Goal: Task Accomplishment & Management: Manage account settings

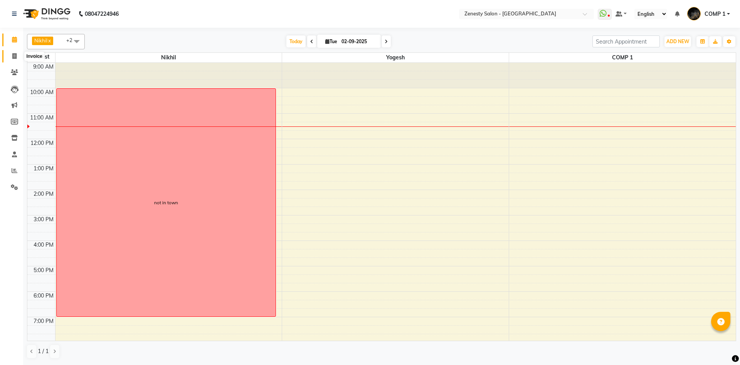
click at [18, 56] on span at bounding box center [14, 56] width 13 height 9
select select "service"
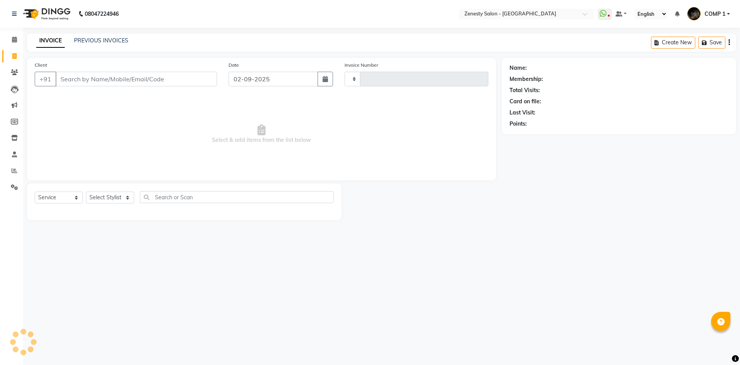
type input "5621"
select select "5713"
click at [86, 192] on select "Select Stylist Aanand Aarti Aashik [PERSON_NAME] [PERSON_NAME] Khalifa [PERSON_…" at bounding box center [110, 198] width 48 height 12
select select "81093"
click option "COMP 1" at bounding box center [0, 0] width 0 height 0
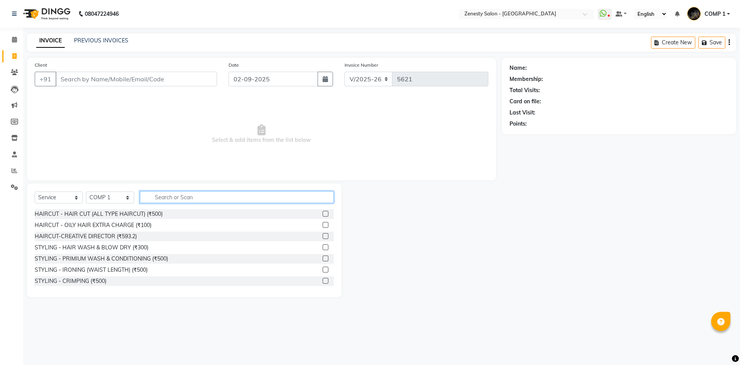
click at [218, 200] on input "text" at bounding box center [237, 197] width 194 height 12
click at [311, 197] on input "text" at bounding box center [237, 197] width 194 height 12
click at [186, 191] on div "Select Service Product Membership Package Voucher Prepaid Gift Card Select Styl…" at bounding box center [184, 240] width 315 height 114
click at [215, 197] on input "text" at bounding box center [237, 197] width 194 height 12
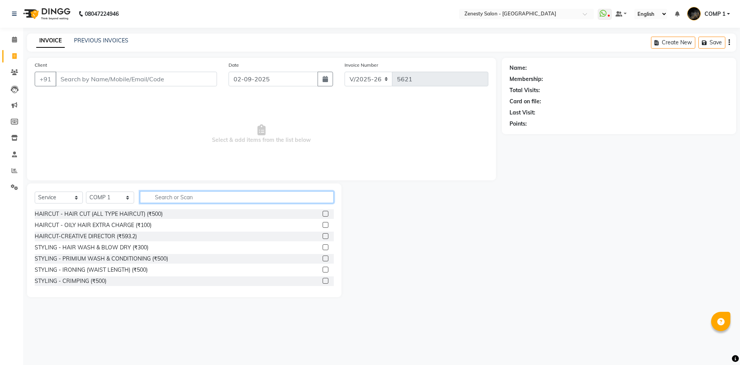
click at [192, 193] on input "text" at bounding box center [237, 197] width 194 height 12
click at [167, 79] on input "Client" at bounding box center [137, 79] width 162 height 15
click at [307, 201] on input "text" at bounding box center [237, 197] width 194 height 12
click at [86, 192] on select "Select Stylist Aanand Aarti Aashik [PERSON_NAME] [PERSON_NAME] Khalifa [PERSON_…" at bounding box center [110, 198] width 48 height 12
click at [35, 192] on select "Select Service Product Membership Package Voucher Prepaid Gift Card" at bounding box center [59, 198] width 48 height 12
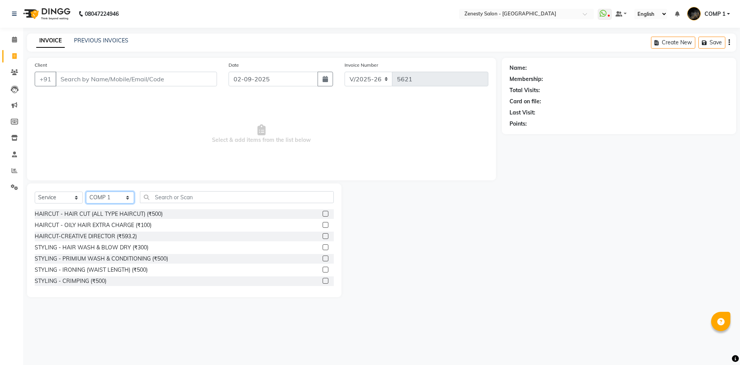
click at [86, 192] on select "Select Stylist Aanand Aarti Aashik [PERSON_NAME] [PERSON_NAME] Khalifa [PERSON_…" at bounding box center [110, 198] width 48 height 12
drag, startPoint x: 120, startPoint y: 200, endPoint x: 161, endPoint y: 195, distance: 41.2
click at [161, 195] on input "text" at bounding box center [237, 197] width 194 height 12
click at [161, 82] on input "Client" at bounding box center [137, 79] width 162 height 15
drag, startPoint x: 278, startPoint y: 81, endPoint x: 231, endPoint y: 88, distance: 47.2
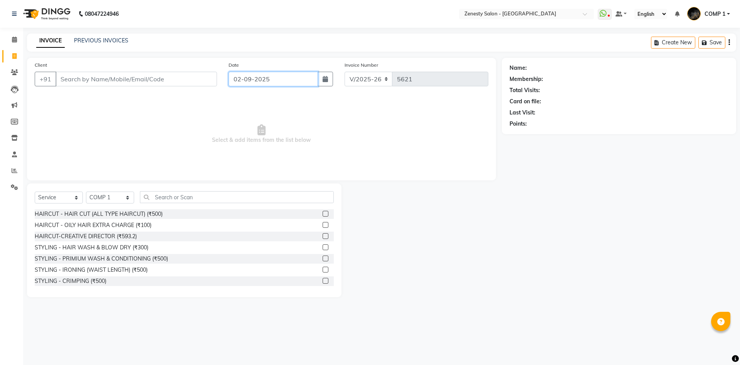
click at [231, 86] on input "02-09-2025" at bounding box center [274, 79] width 90 height 15
select select "9"
select select "2025"
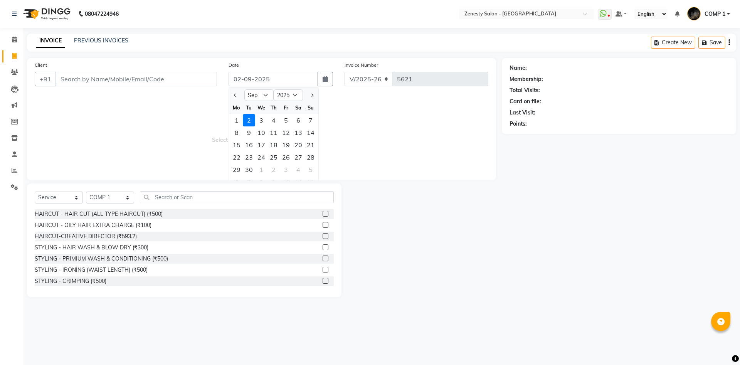
click at [377, 135] on span "Select & add items from the list below" at bounding box center [262, 134] width 454 height 77
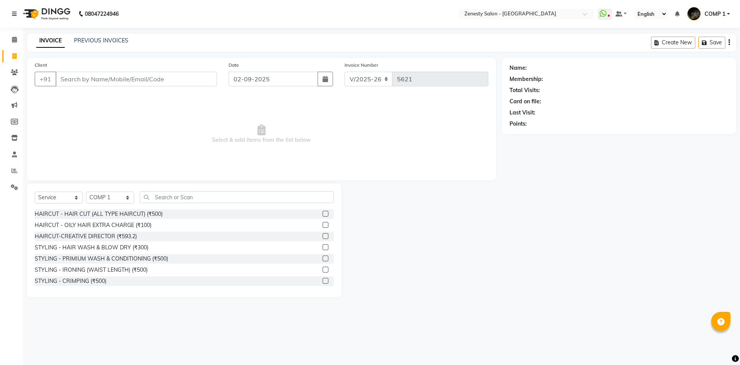
click at [258, 108] on span "Select & add items from the list below" at bounding box center [262, 134] width 454 height 77
click at [198, 197] on input "text" at bounding box center [237, 197] width 194 height 12
click at [86, 192] on select "Select Stylist Aanand Aarti Aashik [PERSON_NAME] [PERSON_NAME] Khalifa [PERSON_…" at bounding box center [110, 198] width 48 height 12
click at [35, 192] on select "Select Service Product Membership Package Voucher Prepaid Gift Card" at bounding box center [59, 198] width 48 height 12
click at [165, 198] on input "text" at bounding box center [237, 197] width 194 height 12
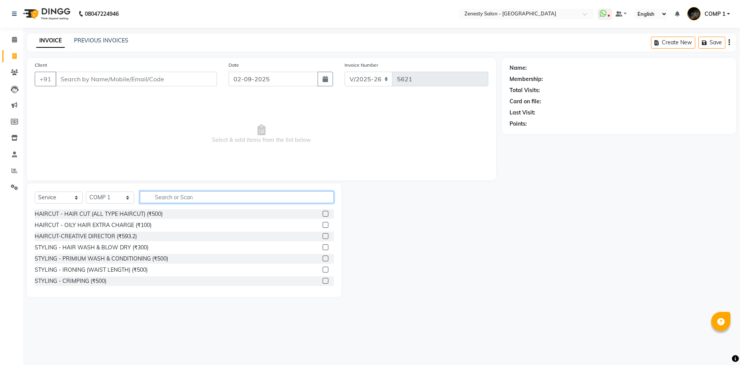
click at [158, 197] on input "text" at bounding box center [237, 197] width 194 height 12
drag, startPoint x: 159, startPoint y: 204, endPoint x: 153, endPoint y: 191, distance: 14.1
click at [156, 194] on div "Select Service Product Membership Package Voucher Prepaid Gift Card Select Styl…" at bounding box center [184, 200] width 299 height 18
click at [304, 192] on input "text" at bounding box center [237, 197] width 194 height 12
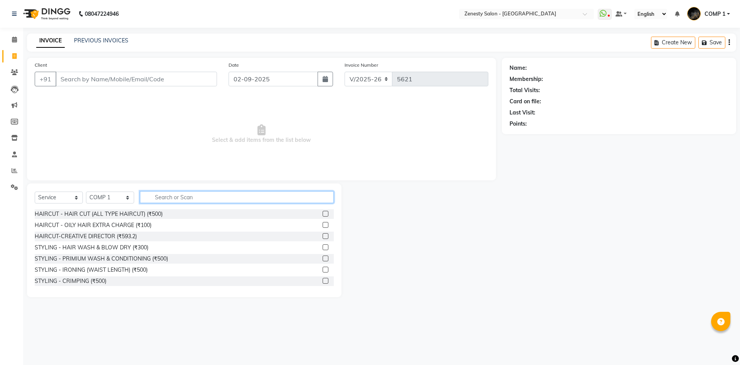
click at [189, 197] on input "text" at bounding box center [237, 197] width 194 height 12
click at [184, 201] on input "text" at bounding box center [237, 197] width 194 height 12
click at [220, 195] on input "text" at bounding box center [237, 197] width 194 height 12
type input "thre"
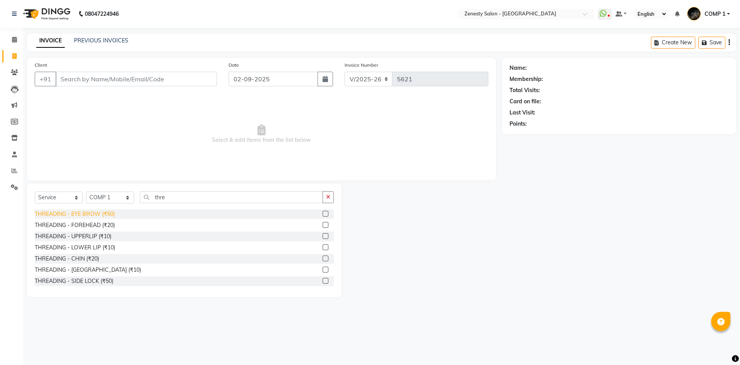
click at [92, 217] on div "THREADING - EYE BROW (₹50)" at bounding box center [75, 214] width 80 height 8
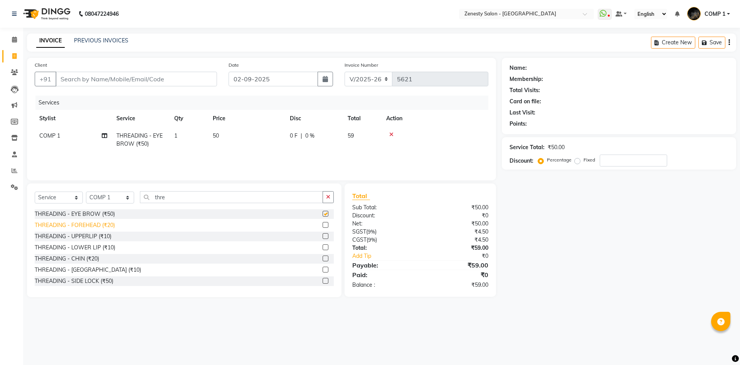
checkbox input "false"
click at [96, 226] on div "THREADING - FOREHEAD (₹20)" at bounding box center [75, 225] width 80 height 8
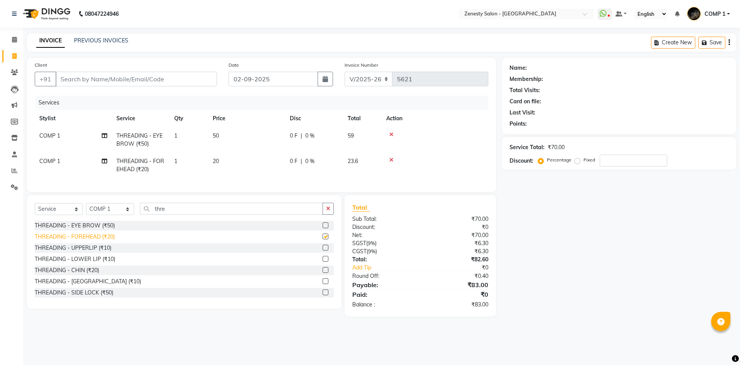
checkbox input "false"
drag, startPoint x: 172, startPoint y: 208, endPoint x: 152, endPoint y: 218, distance: 21.5
click at [152, 215] on input "thre" at bounding box center [231, 209] width 183 height 12
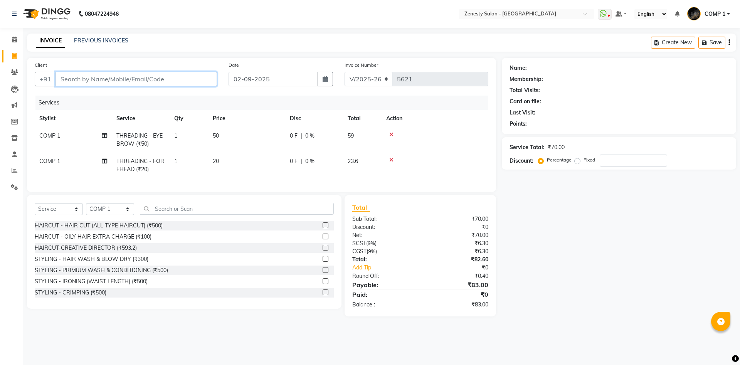
click at [94, 81] on input "Client" at bounding box center [137, 79] width 162 height 15
type input "9"
type input "0"
type input "9601751841"
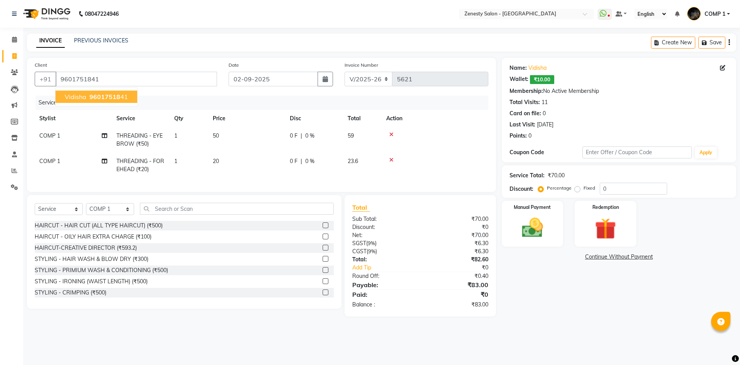
click at [112, 96] on span "96017518" at bounding box center [104, 97] width 31 height 8
click at [543, 220] on img at bounding box center [533, 227] width 36 height 25
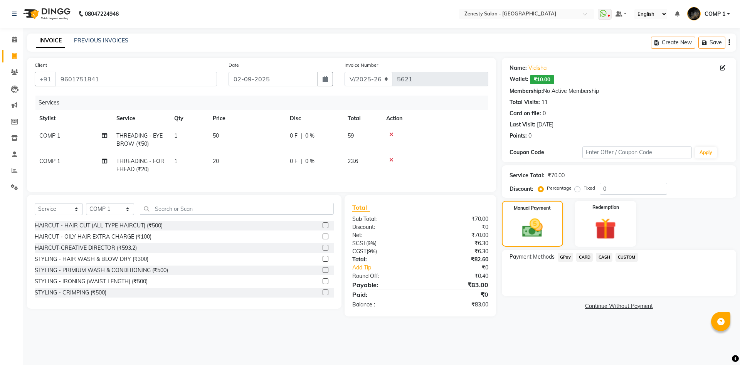
click at [603, 255] on span "CASH" at bounding box center [604, 257] width 17 height 9
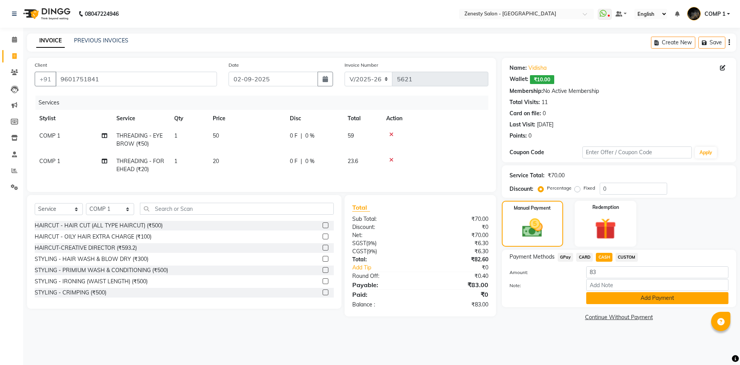
click at [622, 299] on button "Add Payment" at bounding box center [657, 298] width 142 height 12
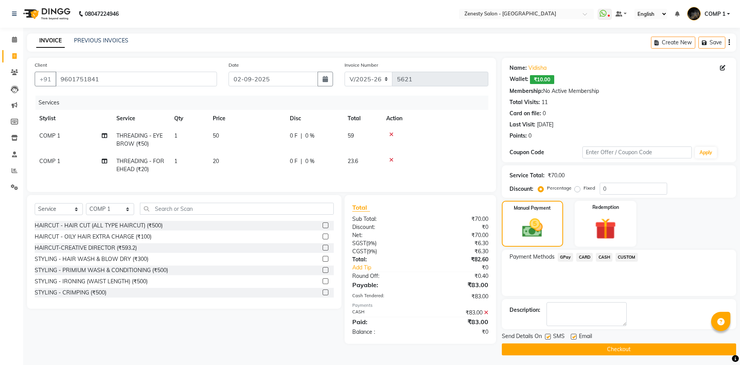
click at [614, 348] on button "Checkout" at bounding box center [619, 349] width 234 height 12
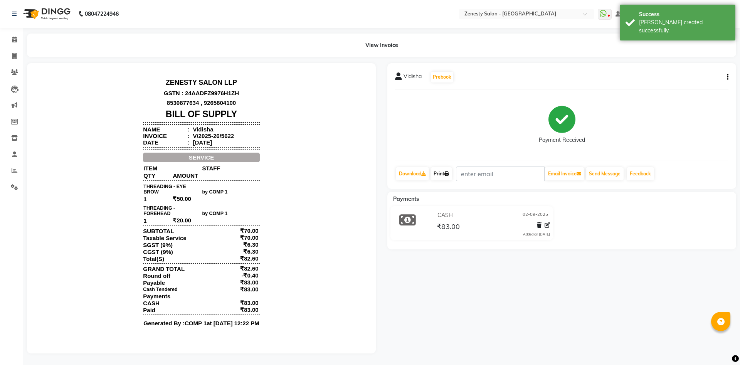
click at [446, 176] on link "Print" at bounding box center [442, 173] width 22 height 13
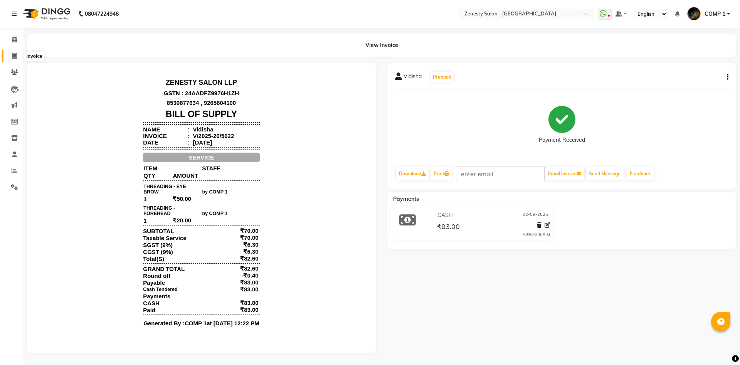
click at [13, 58] on icon at bounding box center [14, 56] width 4 height 6
select select "5713"
select select "service"
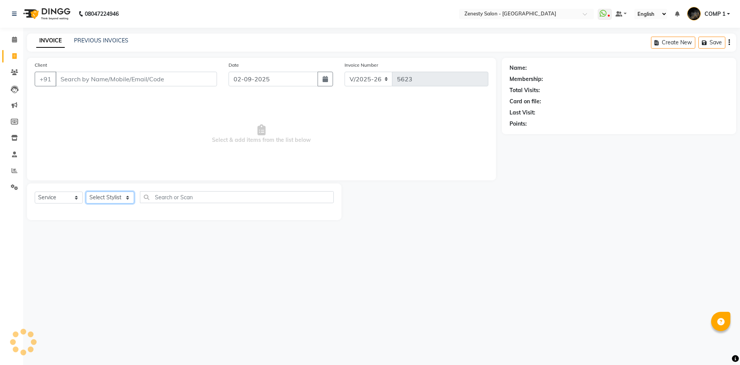
click at [86, 192] on select "Select Stylist" at bounding box center [110, 198] width 48 height 12
select select "81093"
click option "COMP 1" at bounding box center [0, 0] width 0 height 0
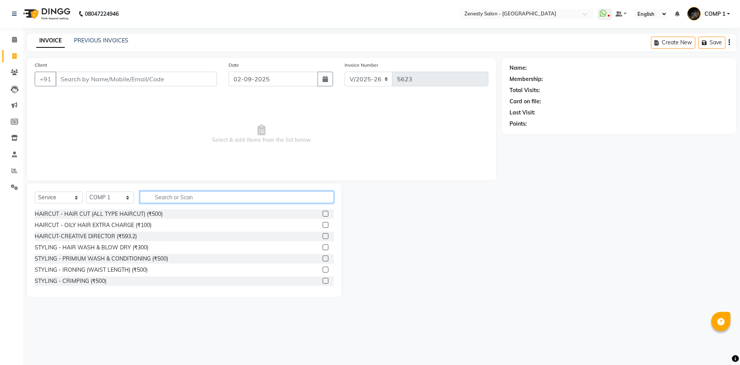
click at [274, 203] on input "text" at bounding box center [237, 197] width 194 height 12
click at [207, 201] on input "text" at bounding box center [237, 197] width 194 height 12
click at [193, 200] on input "text" at bounding box center [237, 197] width 194 height 12
click at [237, 197] on input "text" at bounding box center [237, 197] width 194 height 12
click at [170, 201] on input "text" at bounding box center [237, 197] width 194 height 12
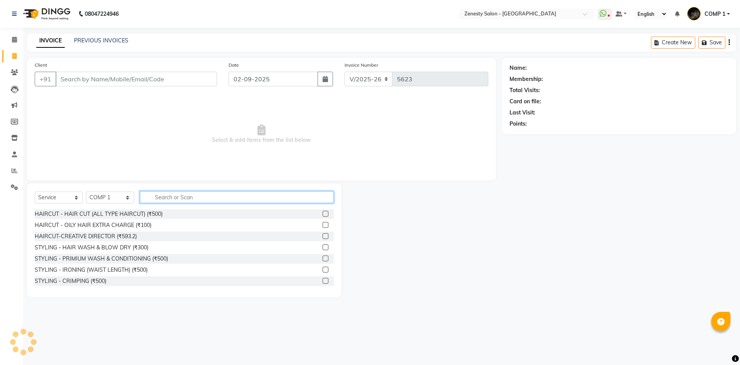
click at [191, 201] on input "text" at bounding box center [237, 197] width 194 height 12
click at [224, 199] on input "text" at bounding box center [237, 197] width 194 height 12
click at [272, 198] on input "text" at bounding box center [237, 197] width 194 height 12
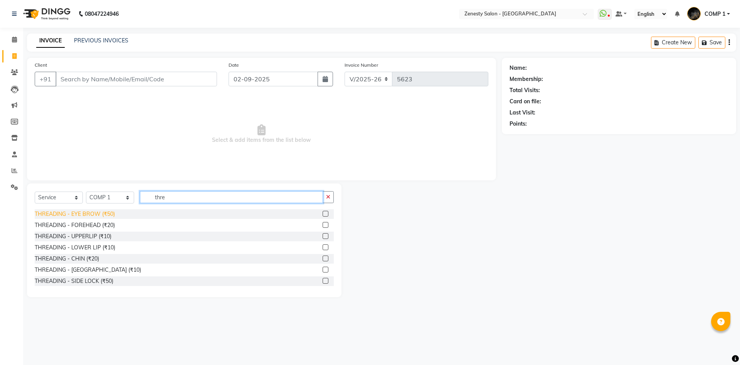
type input "thre"
click at [108, 216] on div "THREADING - EYE BROW (₹50)" at bounding box center [75, 214] width 80 height 8
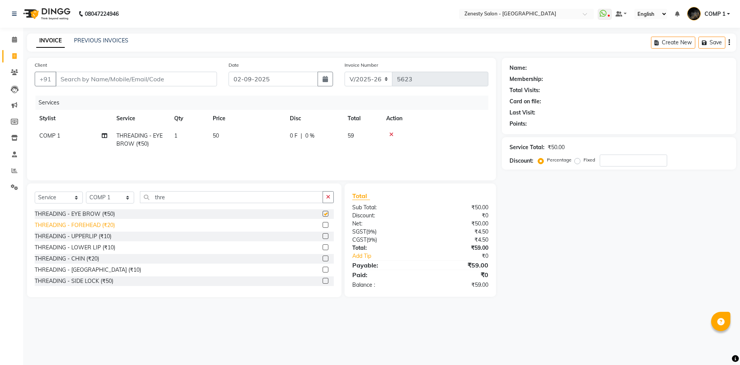
checkbox input "false"
click at [105, 227] on div "THREADING - FOREHEAD (₹20)" at bounding box center [75, 225] width 80 height 8
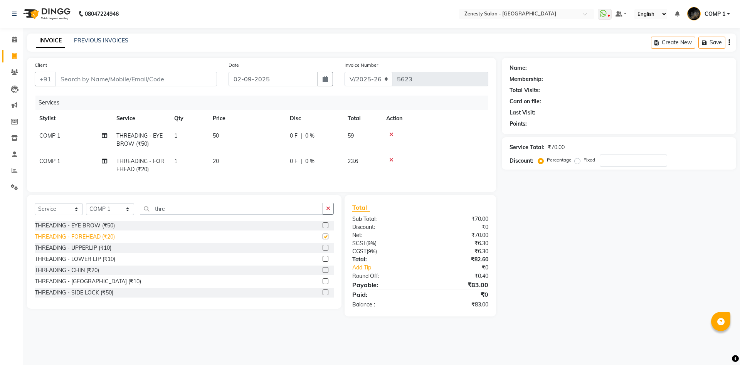
checkbox input "false"
click at [103, 248] on div "THREADING - UPPERLIP (₹10)" at bounding box center [73, 248] width 77 height 8
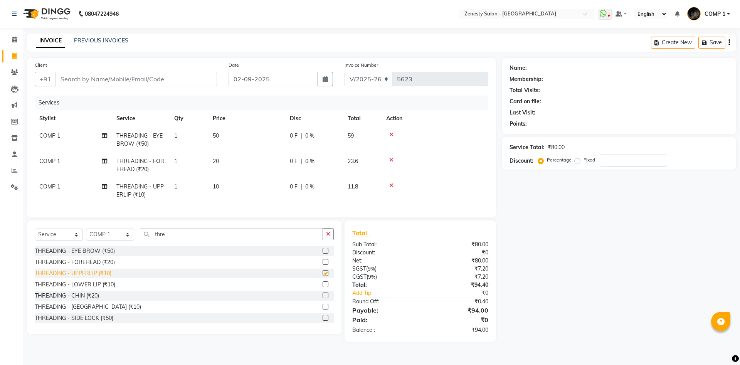
checkbox input "false"
click at [200, 81] on input "Client" at bounding box center [137, 79] width 162 height 15
type input "7"
type input "0"
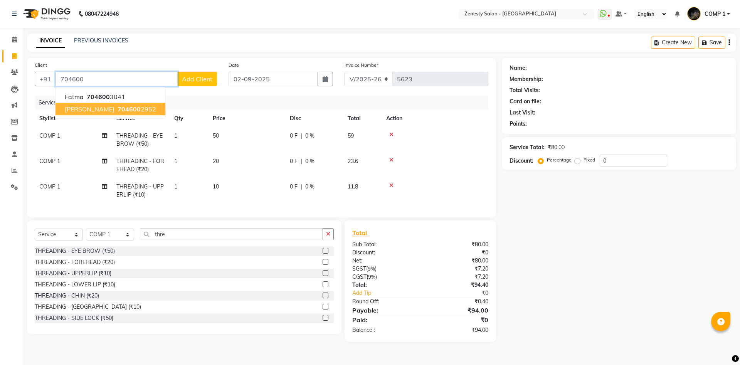
click at [116, 108] on ngb-highlight "704600 2952" at bounding box center [136, 109] width 40 height 8
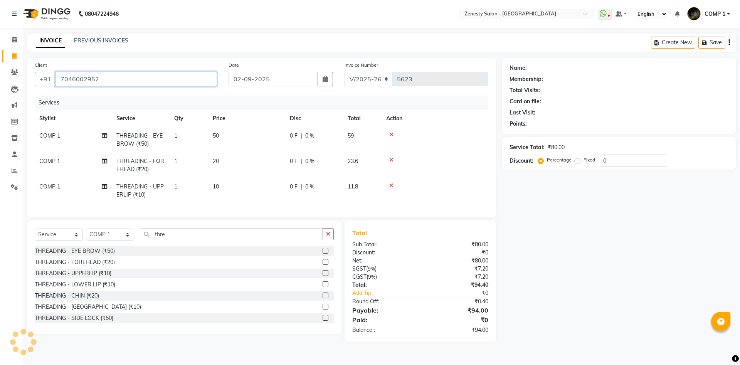
type input "7046002952"
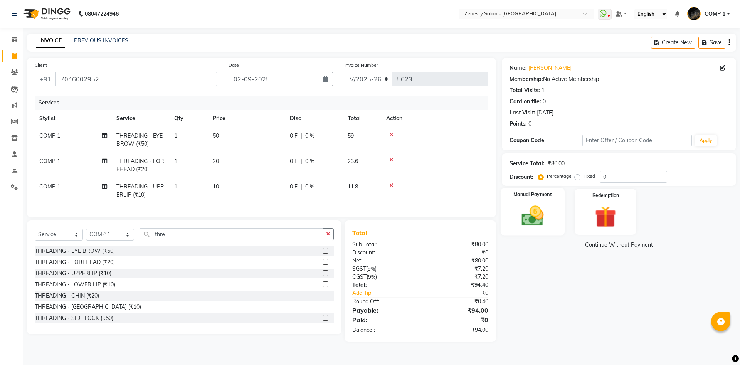
click at [544, 219] on img at bounding box center [533, 215] width 36 height 25
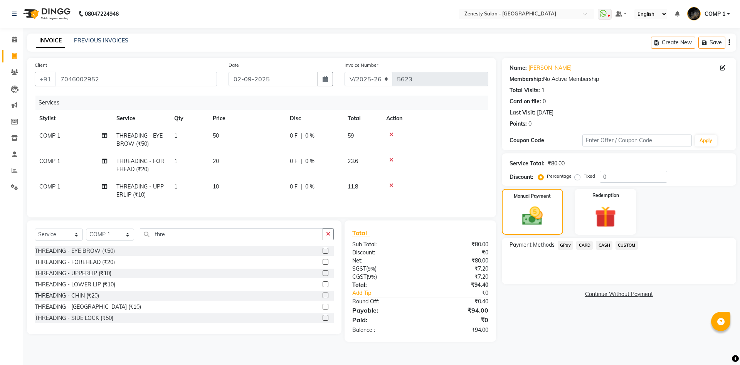
click at [597, 243] on span "CASH" at bounding box center [604, 245] width 17 height 9
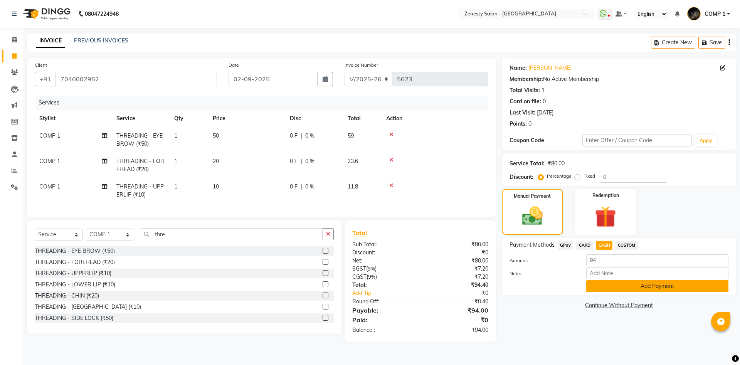
click at [648, 285] on button "Add Payment" at bounding box center [657, 286] width 142 height 12
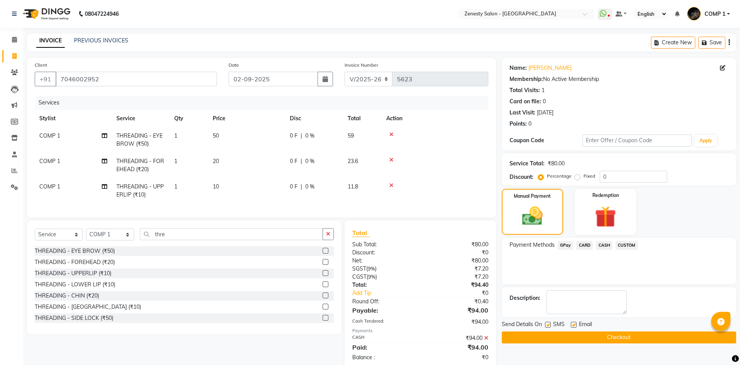
click at [672, 339] on button "Checkout" at bounding box center [619, 338] width 234 height 12
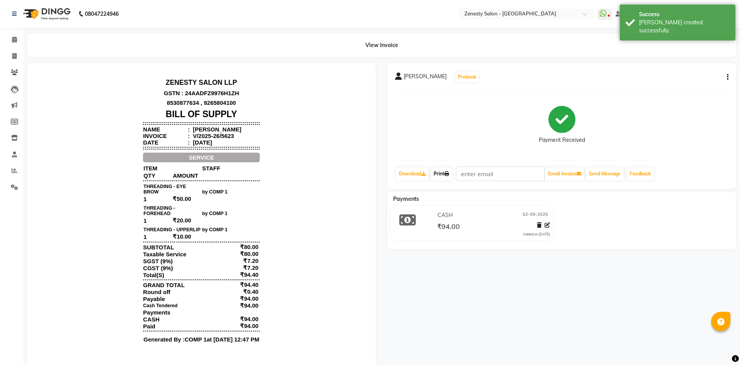
click at [449, 173] on icon at bounding box center [446, 174] width 5 height 5
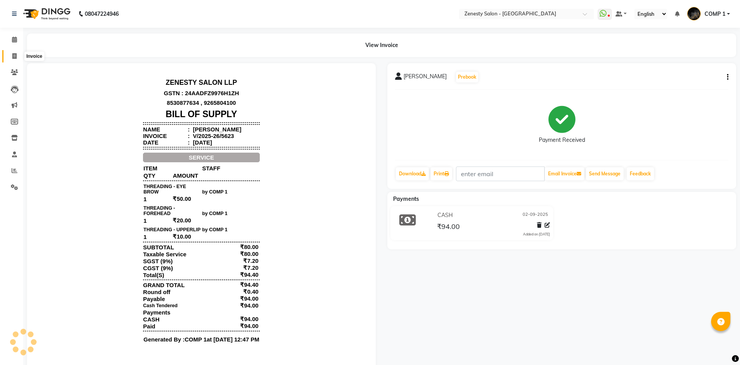
click at [16, 55] on icon at bounding box center [14, 56] width 4 height 6
select select "service"
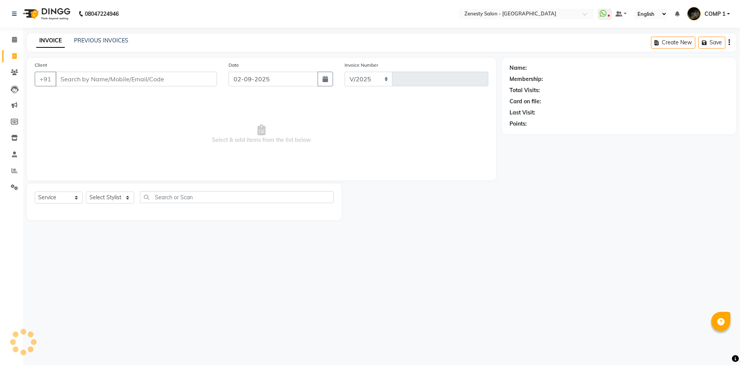
select select "5713"
type input "5624"
click at [86, 192] on select "Select Stylist Aanand Aarti Aashik [PERSON_NAME] [PERSON_NAME] Khalifa [PERSON_…" at bounding box center [110, 198] width 48 height 12
select select "81093"
click option "COMP 1" at bounding box center [0, 0] width 0 height 0
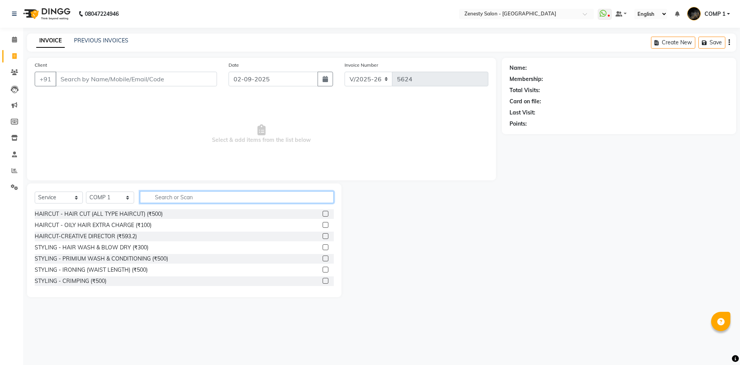
click at [204, 194] on input "text" at bounding box center [237, 197] width 194 height 12
click at [168, 194] on input "text" at bounding box center [237, 197] width 194 height 12
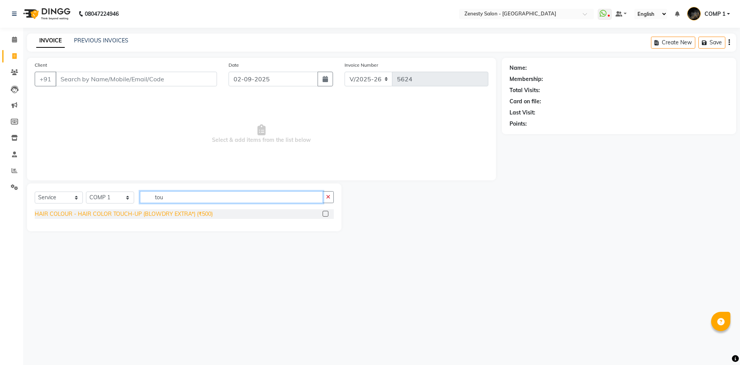
type input "tou"
click at [113, 211] on div "HAIR COLOUR - HAIR COLOR TOUCH-UP (BLOWDRY EXTRA*) (₹500)" at bounding box center [124, 214] width 178 height 8
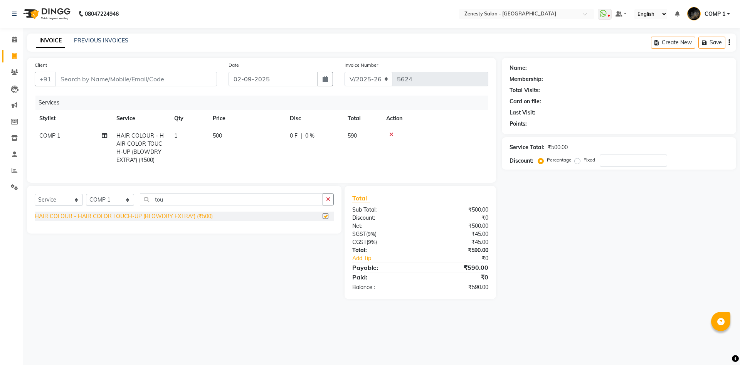
checkbox input "false"
click at [101, 80] on input "Client" at bounding box center [137, 79] width 162 height 15
type input "7"
type input "0"
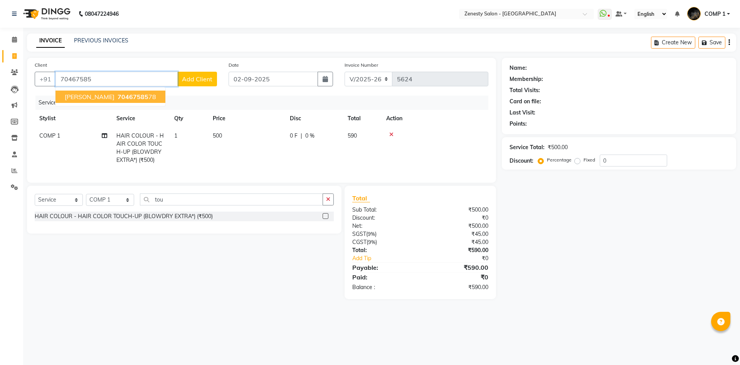
click at [118, 97] on span "70467585" at bounding box center [133, 97] width 31 height 8
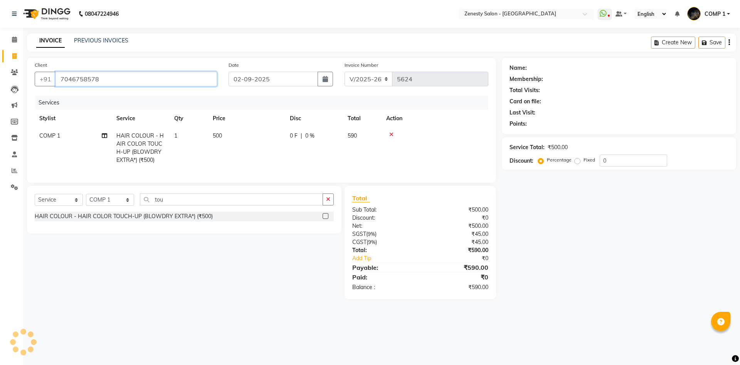
type input "7046758578"
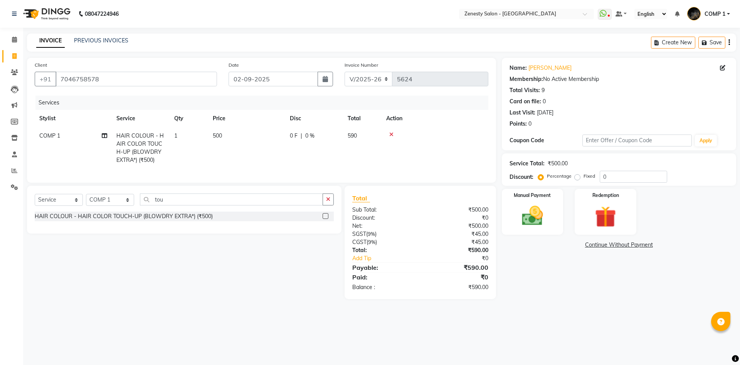
click at [591, 245] on link "Continue Without Payment" at bounding box center [618, 245] width 231 height 8
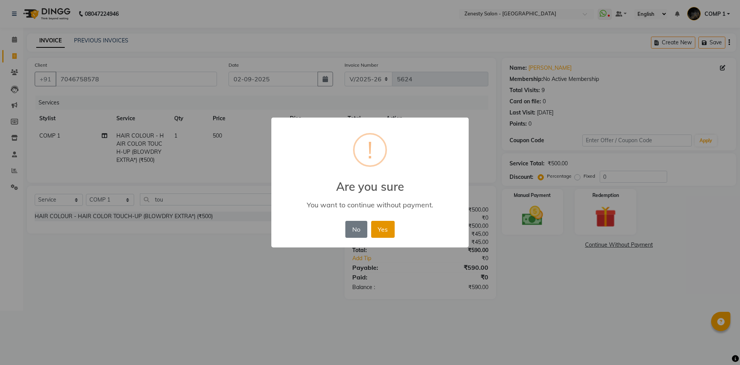
click at [388, 231] on button "Yes" at bounding box center [383, 229] width 24 height 17
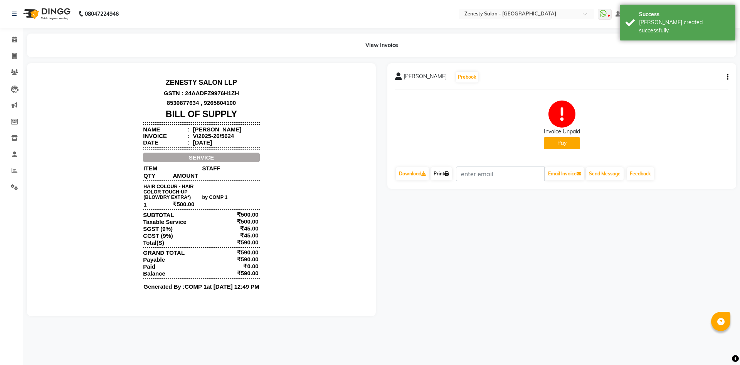
click at [442, 169] on link "Print" at bounding box center [442, 173] width 22 height 13
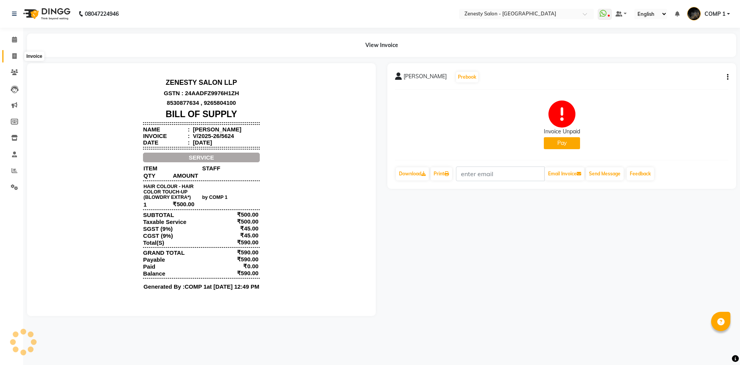
click at [13, 59] on icon at bounding box center [14, 56] width 4 height 6
select select "5713"
select select "service"
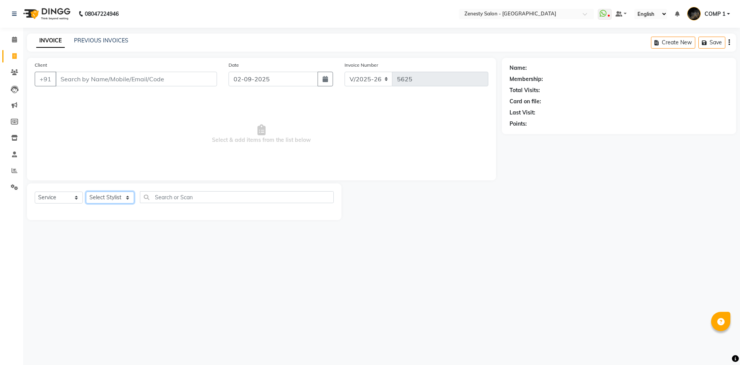
click at [86, 192] on select "Select Stylist Aanand Aarti Aashik [PERSON_NAME] [PERSON_NAME] Khalifa [PERSON_…" at bounding box center [110, 198] width 48 height 12
select select "81093"
click option "COMP 1" at bounding box center [0, 0] width 0 height 0
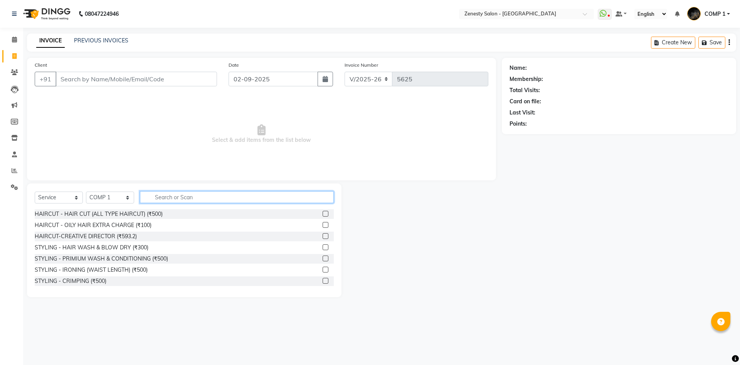
click at [194, 201] on input "text" at bounding box center [237, 197] width 194 height 12
click at [220, 200] on input "text" at bounding box center [237, 197] width 194 height 12
type input "reg"
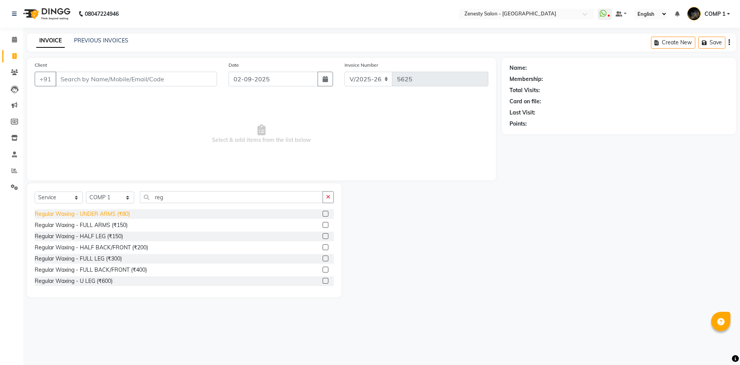
click at [102, 216] on div "Regular Waxing - UNDER ARMS (₹80)" at bounding box center [82, 214] width 95 height 8
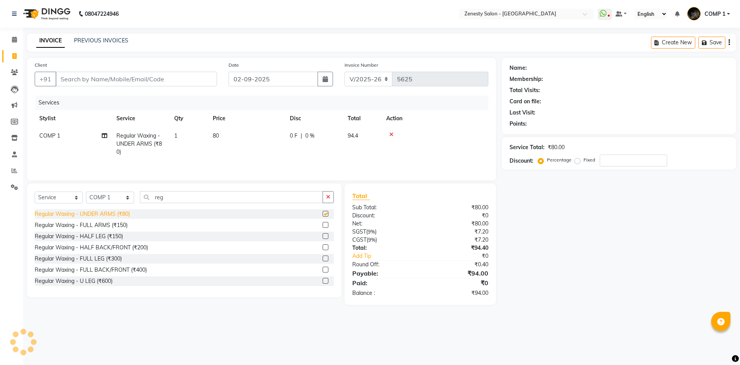
checkbox input "false"
click at [103, 224] on div "Regular Waxing - FULL ARMS (₹150)" at bounding box center [81, 225] width 93 height 8
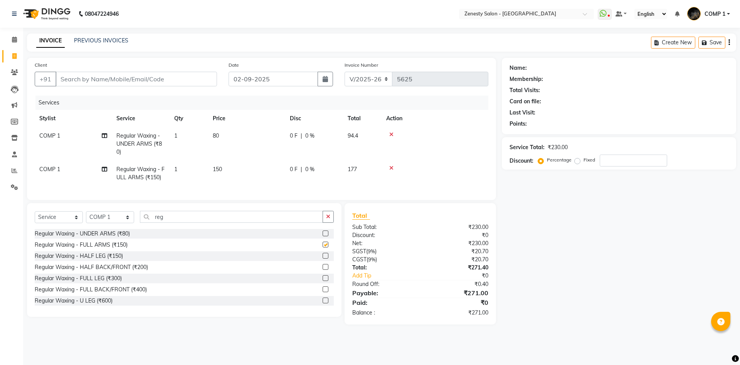
checkbox input "false"
drag, startPoint x: 172, startPoint y: 219, endPoint x: 144, endPoint y: 222, distance: 27.9
click at [144, 222] on input "reg" at bounding box center [231, 217] width 183 height 12
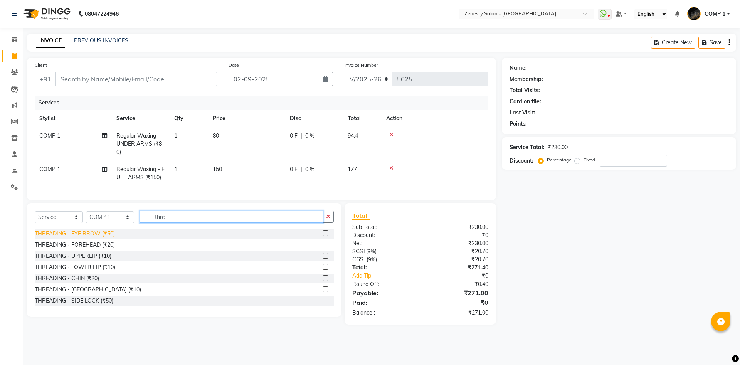
type input "thre"
click at [86, 234] on div "THREADING - EYE BROW (₹50)" at bounding box center [75, 234] width 80 height 8
checkbox input "false"
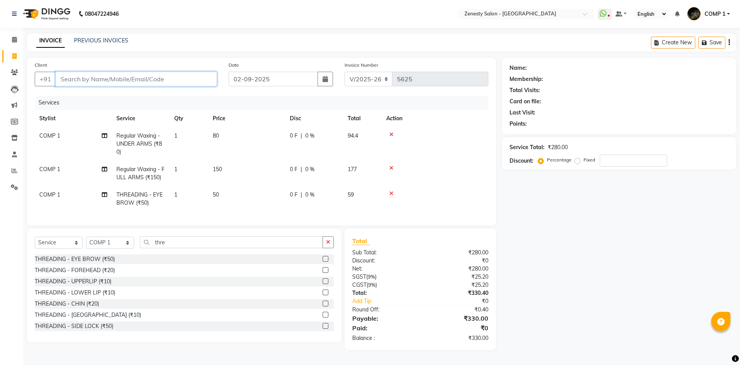
click at [150, 79] on input "Client" at bounding box center [137, 79] width 162 height 15
click at [145, 79] on input "Client" at bounding box center [137, 79] width 162 height 15
type input "7"
type input "0"
type input "7984466855"
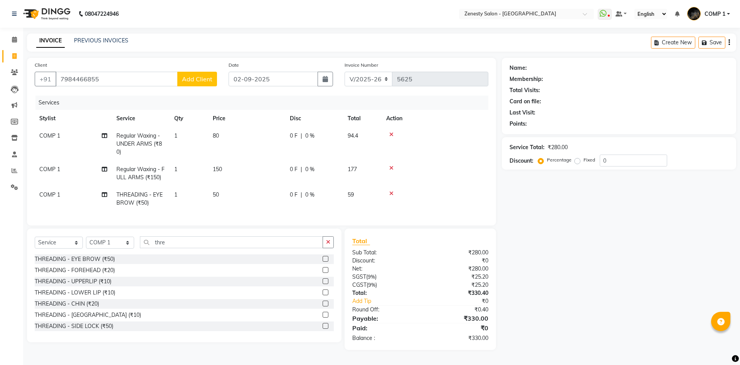
click at [205, 76] on span "Add Client" at bounding box center [197, 79] width 30 height 8
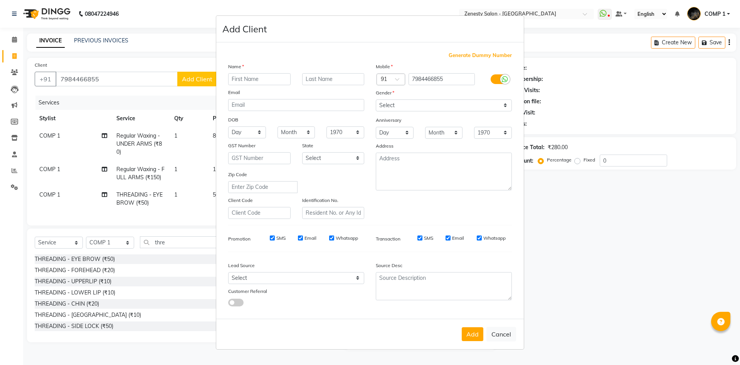
click at [259, 81] on input "text" at bounding box center [259, 79] width 62 height 12
type input "[PERSON_NAME]"
click at [376, 99] on select "Select [DEMOGRAPHIC_DATA] [DEMOGRAPHIC_DATA] Other Prefer Not To Say" at bounding box center [444, 105] width 136 height 12
select select "[DEMOGRAPHIC_DATA]"
click option "[DEMOGRAPHIC_DATA]" at bounding box center [0, 0] width 0 height 0
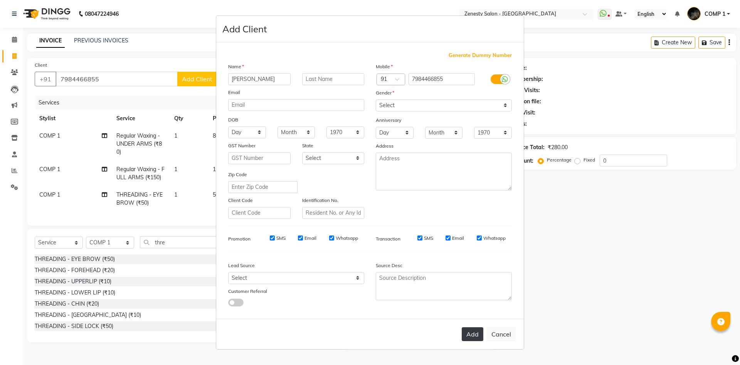
click at [476, 333] on button "Add" at bounding box center [473, 334] width 22 height 14
select select
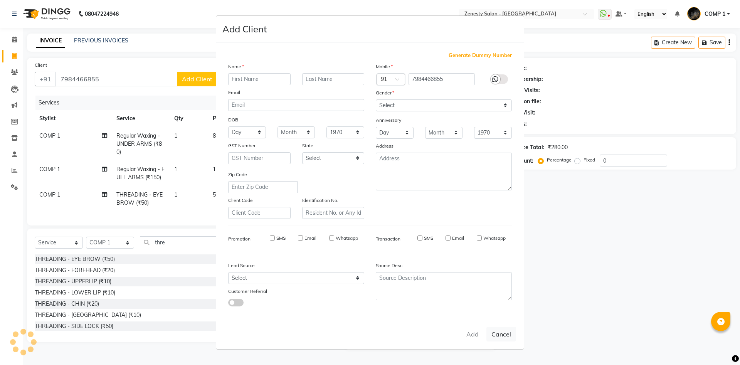
select select
checkbox input "false"
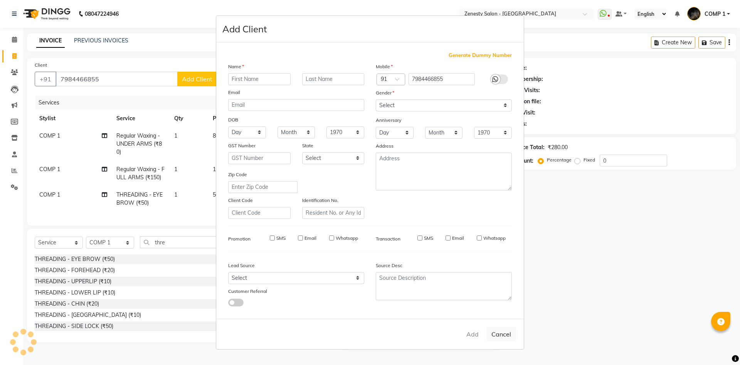
checkbox input "false"
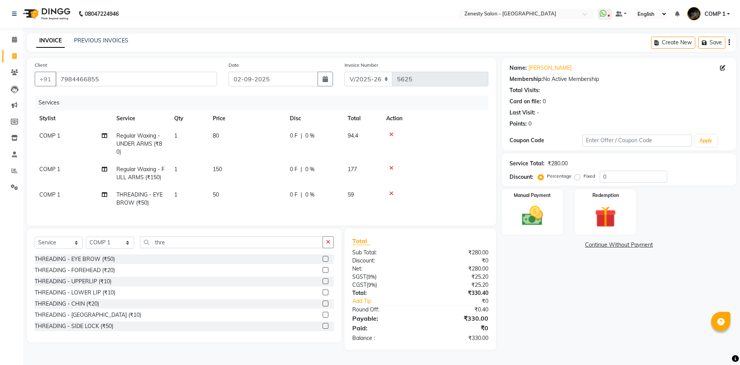
click at [527, 184] on div "Service Total: ₹280.00 Discount: Percentage Fixed 0" at bounding box center [619, 169] width 234 height 32
click at [528, 235] on div "Manual Payment" at bounding box center [532, 211] width 64 height 47
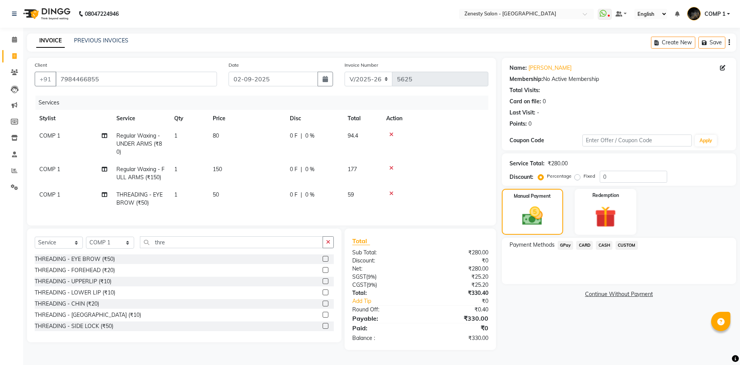
click at [604, 246] on span "CASH" at bounding box center [604, 245] width 17 height 9
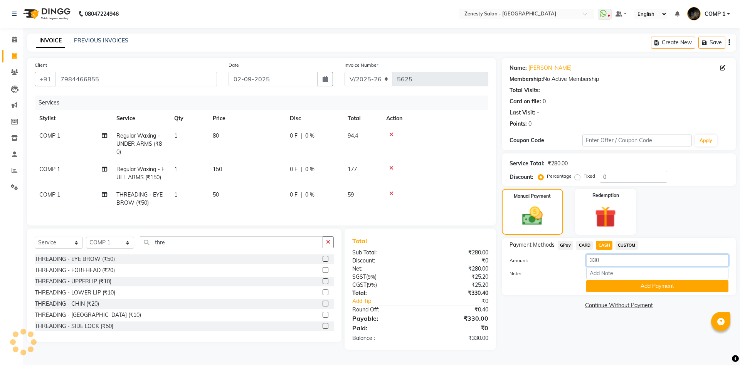
drag, startPoint x: 605, startPoint y: 259, endPoint x: 566, endPoint y: 263, distance: 39.5
click at [586, 263] on input "330" at bounding box center [657, 260] width 142 height 12
type input "500"
click at [664, 288] on button "Add Payment" at bounding box center [657, 286] width 142 height 12
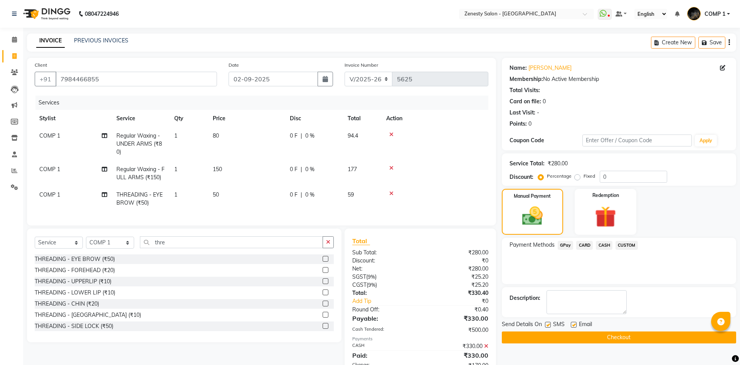
click at [665, 336] on button "Checkout" at bounding box center [619, 338] width 234 height 12
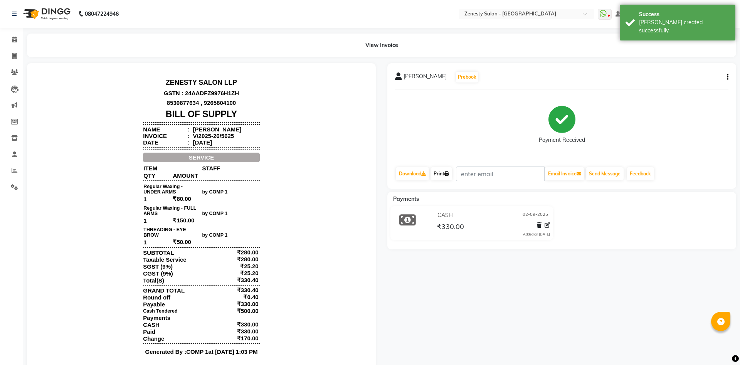
click at [441, 169] on link "Print" at bounding box center [442, 173] width 22 height 13
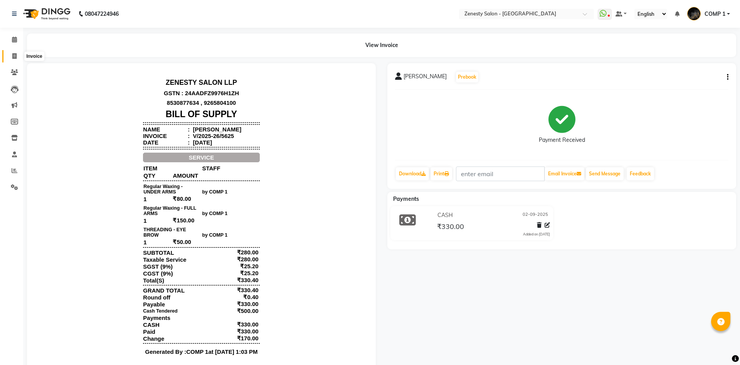
click at [15, 59] on icon at bounding box center [14, 56] width 4 height 6
select select "service"
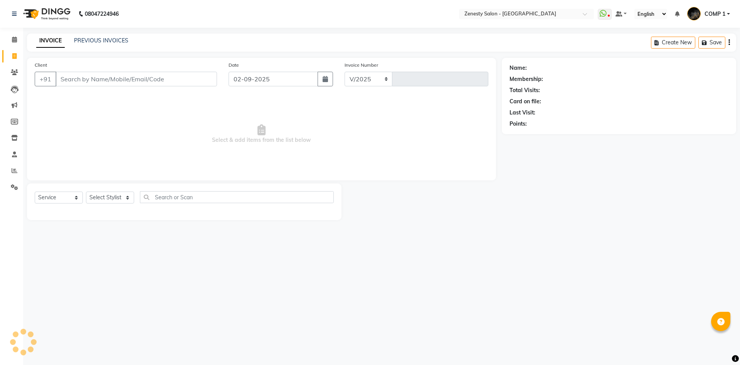
select select "5713"
type input "5626"
click at [11, 185] on icon at bounding box center [14, 187] width 7 height 6
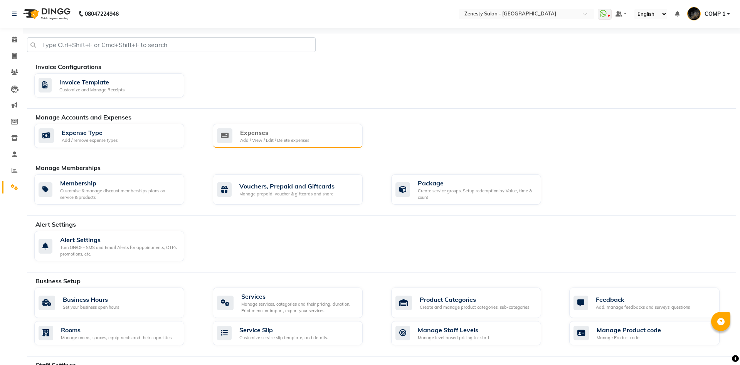
click at [266, 133] on div "Expenses" at bounding box center [274, 132] width 69 height 9
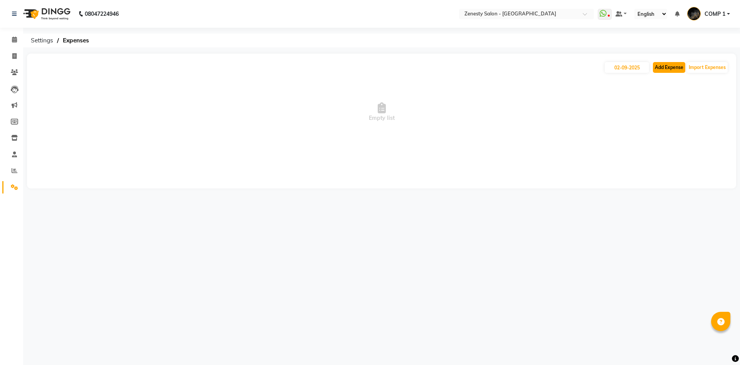
click at [665, 67] on button "Add Expense" at bounding box center [669, 67] width 32 height 11
select select "1"
select select "4655"
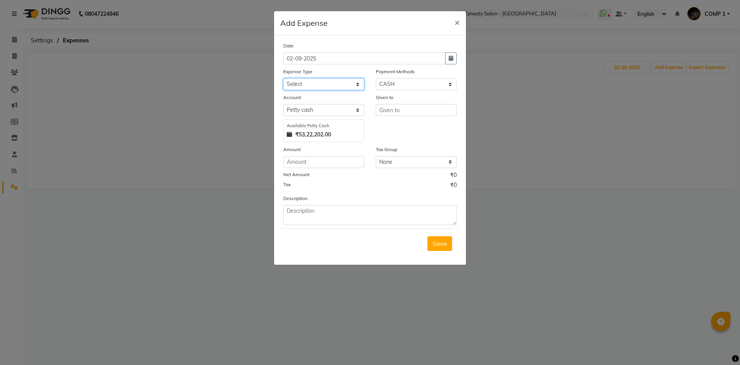
click at [283, 78] on select "Select Advance Salary Bank charges Boss Snacks Or Meal Bridal Deposite Retrun C…" at bounding box center [323, 84] width 81 height 12
click at [302, 81] on select "Select Advance Salary Bank charges Boss Snacks Or Meal Bridal Deposite Retrun C…" at bounding box center [323, 84] width 81 height 12
click at [311, 163] on input "number" at bounding box center [323, 162] width 81 height 12
type input "190"
click at [283, 78] on select "Select Advance Salary Bank charges Boss Snacks Or Meal Bridal Deposite Retrun C…" at bounding box center [323, 84] width 81 height 12
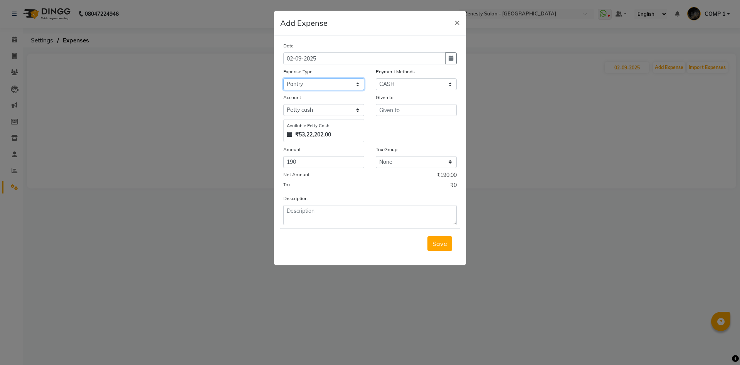
click option "Pantry" at bounding box center [0, 0] width 0 height 0
click at [283, 78] on select "Select Advance Salary Bank charges Boss Snacks Or Meal Bridal Deposite Retrun C…" at bounding box center [323, 84] width 81 height 12
select select "11687"
click option "Other" at bounding box center [0, 0] width 0 height 0
click at [387, 106] on input "text" at bounding box center [416, 110] width 81 height 12
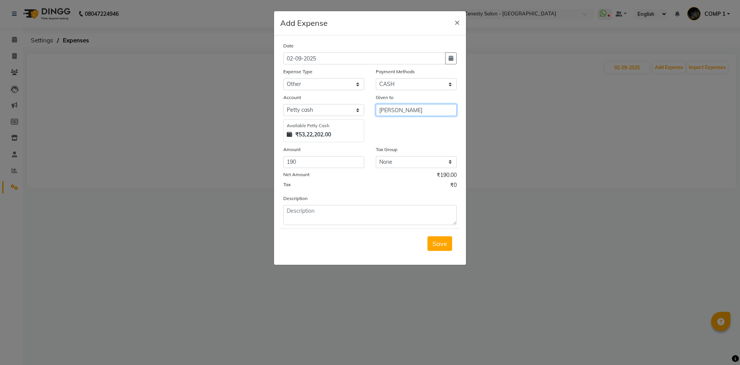
type input "[PERSON_NAME]"
click at [333, 216] on textarea at bounding box center [369, 215] width 173 height 20
type textarea "new person"
click at [448, 250] on button "Save" at bounding box center [439, 243] width 25 height 15
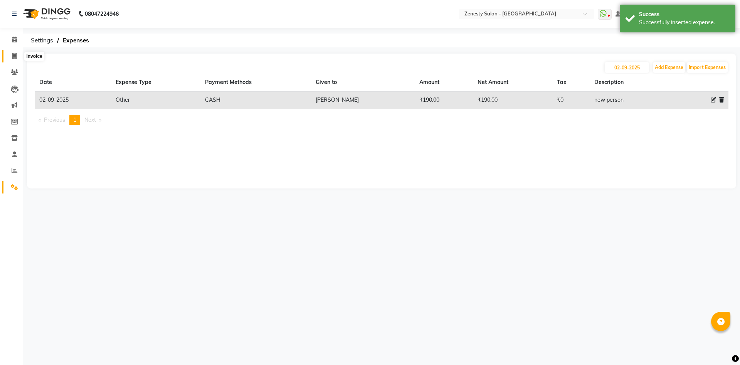
click at [11, 54] on span at bounding box center [14, 56] width 13 height 9
select select "5713"
select select "service"
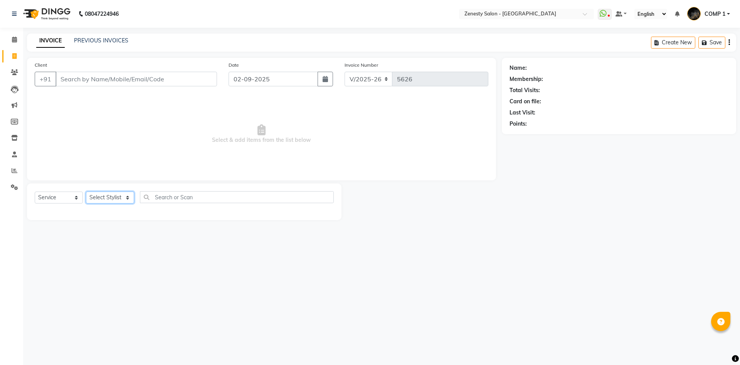
click at [86, 192] on select "Select Stylist Aanand Aarti Aashik [PERSON_NAME] [PERSON_NAME] Khalifa [PERSON_…" at bounding box center [110, 198] width 48 height 12
click option "Ayan" at bounding box center [0, 0] width 0 height 0
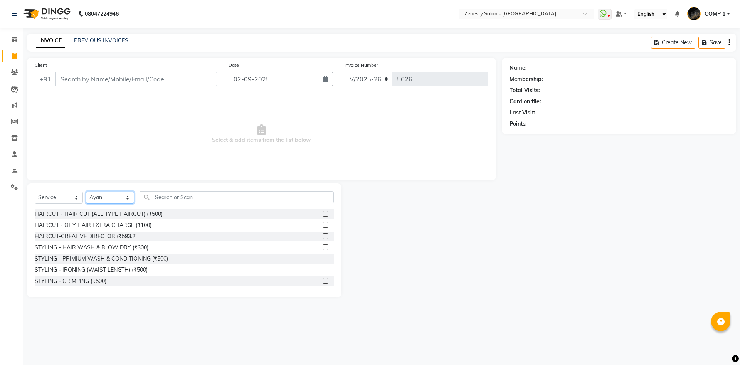
click at [86, 192] on select "Select Stylist Aanand Aarti Aashik [PERSON_NAME] [PERSON_NAME] Khalifa [PERSON_…" at bounding box center [110, 198] width 48 height 12
select select "81093"
click option "COMP 1" at bounding box center [0, 0] width 0 height 0
click at [236, 192] on input "text" at bounding box center [237, 197] width 194 height 12
click at [168, 203] on input "text" at bounding box center [237, 197] width 194 height 12
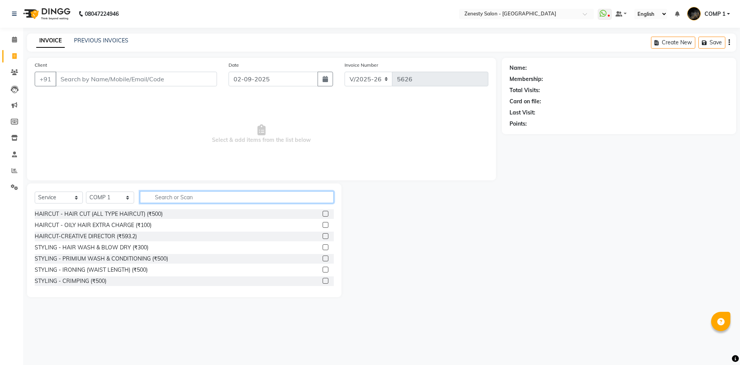
click at [189, 196] on input "text" at bounding box center [237, 197] width 194 height 12
type input "thre"
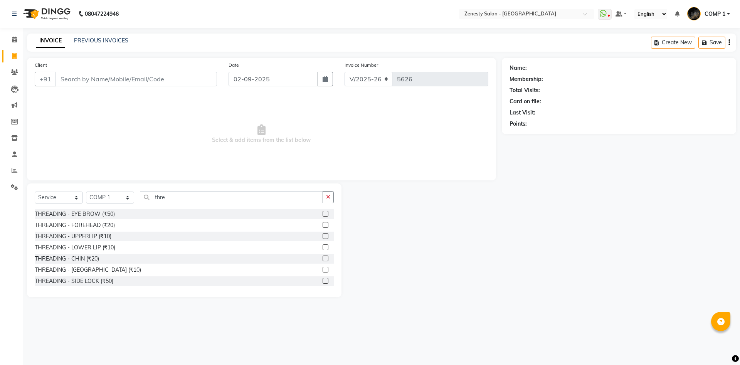
click at [95, 219] on div "THREADING - EYE BROW (₹50)" at bounding box center [184, 214] width 299 height 10
click at [96, 228] on div "THREADING - FOREHEAD (₹20)" at bounding box center [75, 225] width 80 height 8
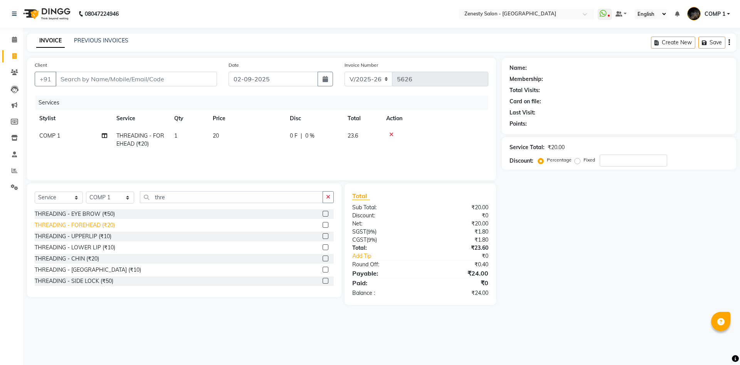
click at [95, 225] on div "THREADING - FOREHEAD (₹20)" at bounding box center [75, 225] width 80 height 8
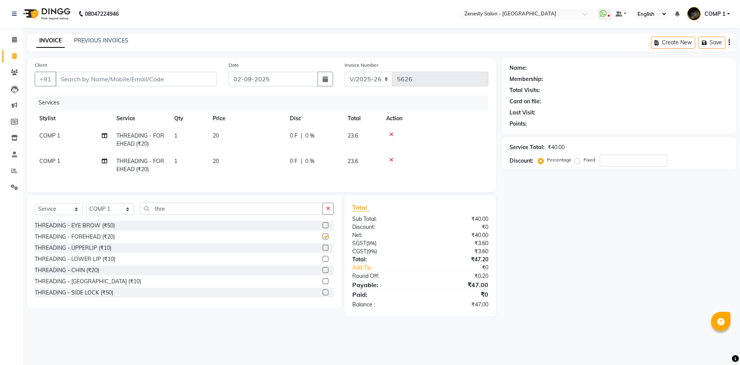
checkbox input "false"
drag, startPoint x: 173, startPoint y: 210, endPoint x: 130, endPoint y: 214, distance: 43.3
click at [140, 214] on input "thre" at bounding box center [231, 209] width 183 height 12
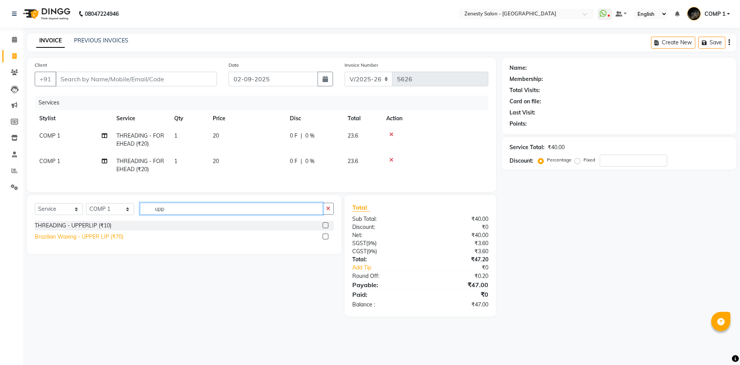
type input "upp"
click at [53, 237] on div "Brazilian Waxing - UPPER LIP (₹70)" at bounding box center [79, 237] width 89 height 8
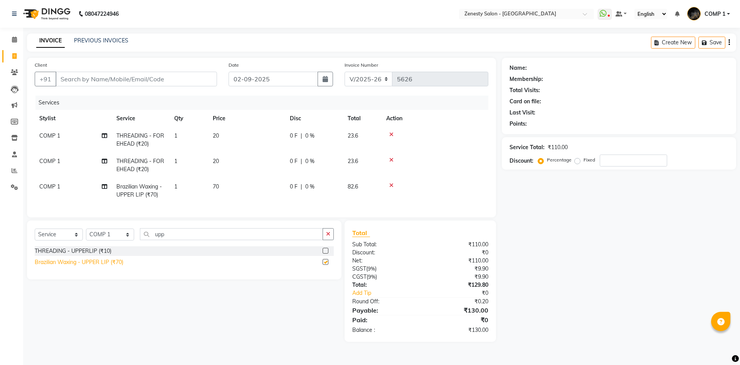
checkbox input "false"
click at [166, 77] on input "Client" at bounding box center [137, 79] width 162 height 15
type input "7"
type input "0"
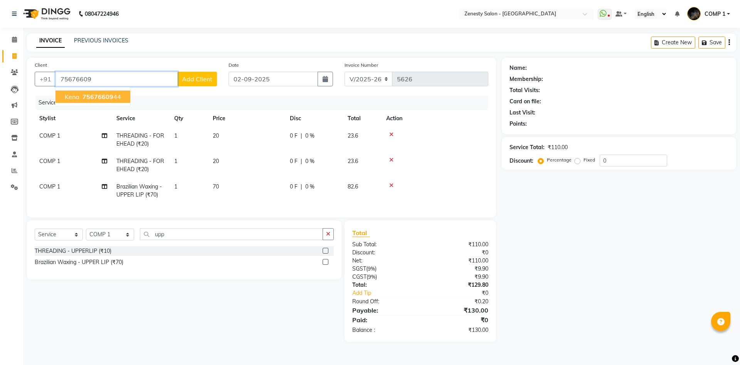
click at [92, 94] on span "75676609" at bounding box center [97, 97] width 31 height 8
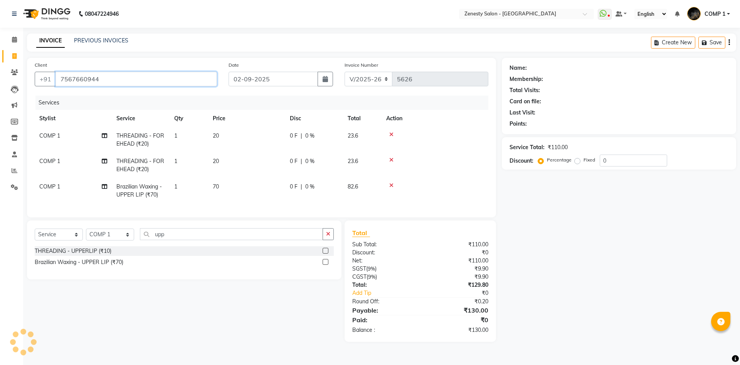
type input "7567660944"
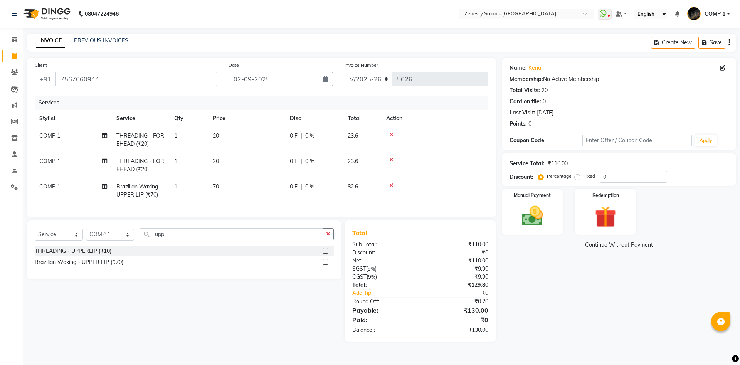
click at [130, 141] on span "THREADING - FOREHEAD (₹20)" at bounding box center [140, 139] width 48 height 15
select select "81093"
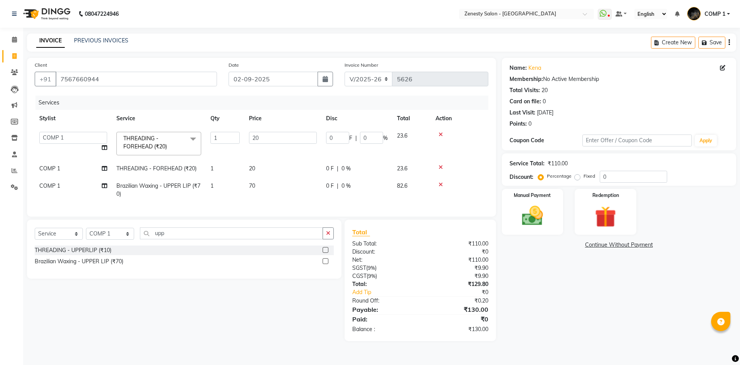
click at [139, 144] on span "THREADING - FOREHEAD (₹20)" at bounding box center [145, 142] width 44 height 15
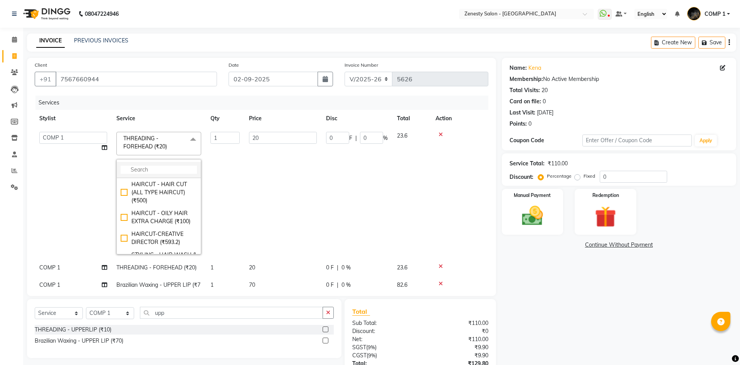
click at [150, 171] on input "multiselect-search" at bounding box center [159, 170] width 76 height 8
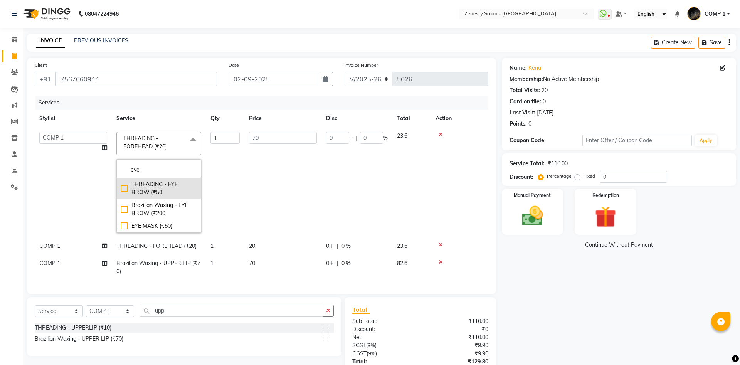
type input "eye"
click at [149, 183] on div "THREADING - EYE BROW (₹50)" at bounding box center [159, 188] width 76 height 16
checkbox input "true"
type input "50"
drag, startPoint x: 644, startPoint y: 299, endPoint x: 604, endPoint y: 267, distance: 51.3
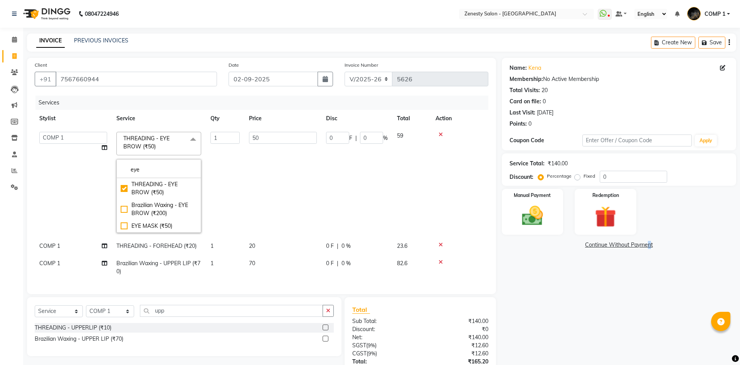
click at [644, 299] on div "Name: Kena Membership: No Active Membership Total Visits: 20 Card on file: 0 La…" at bounding box center [622, 238] width 240 height 361
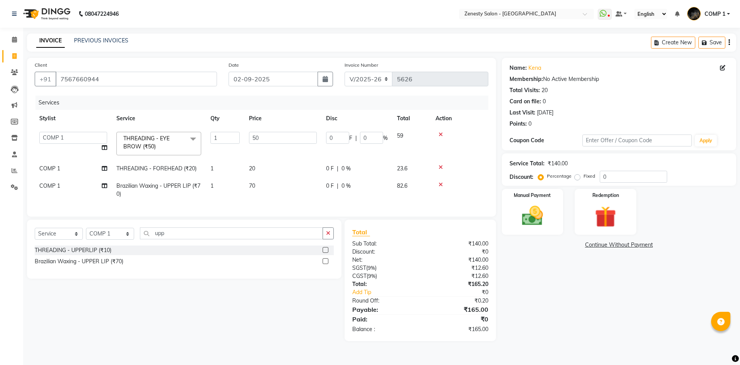
click at [542, 280] on div "Name: Kena Membership: No Active Membership Total Visits: 20 Card on file: 0 La…" at bounding box center [622, 199] width 240 height 283
click at [545, 204] on img at bounding box center [533, 215] width 36 height 25
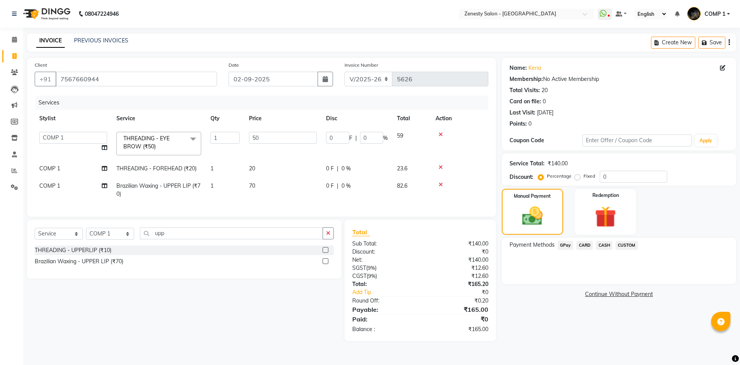
click at [602, 244] on span "CASH" at bounding box center [604, 245] width 17 height 9
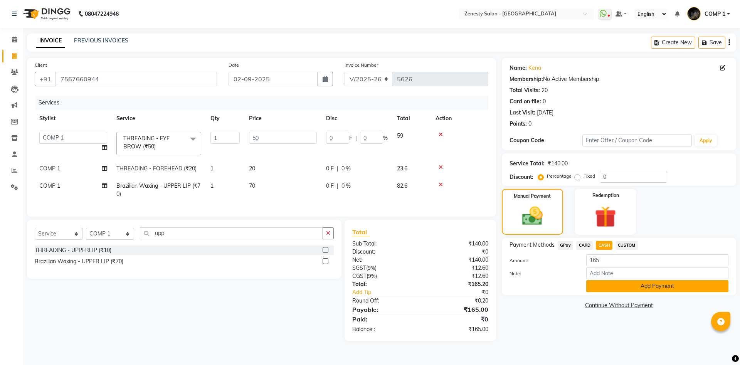
click at [651, 285] on button "Add Payment" at bounding box center [657, 286] width 142 height 12
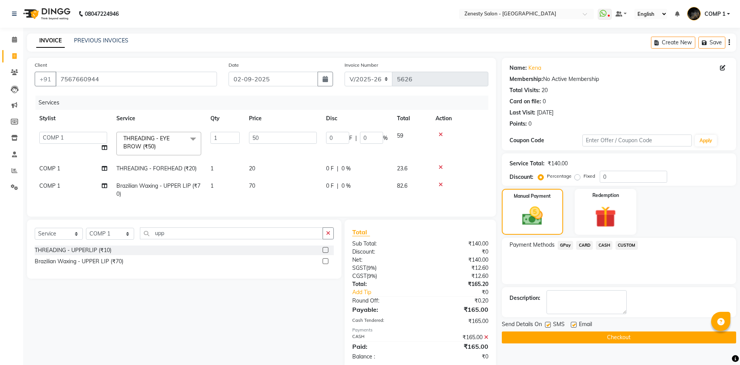
click at [687, 332] on button "Checkout" at bounding box center [619, 338] width 234 height 12
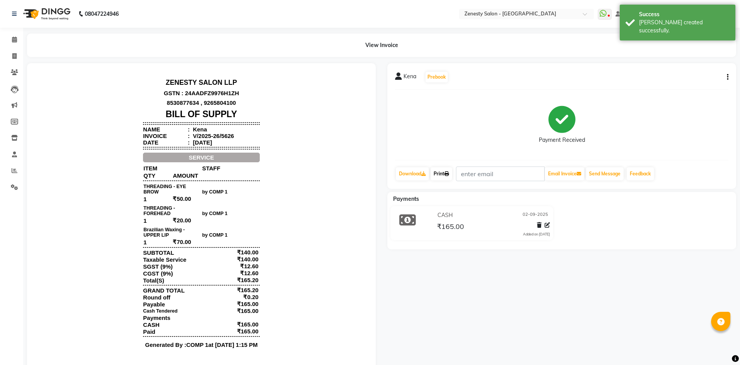
click at [441, 173] on link "Print" at bounding box center [442, 173] width 22 height 13
click at [13, 55] on icon at bounding box center [14, 56] width 4 height 6
select select "5713"
select select "service"
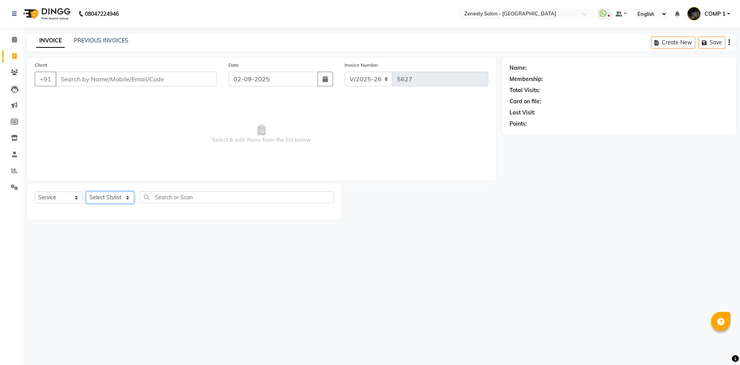
click at [86, 192] on select "Select Stylist Aanand Aarti Aashik [PERSON_NAME] [PERSON_NAME] Khalifa [PERSON_…" at bounding box center [110, 198] width 48 height 12
select select "81093"
click option "COMP 1" at bounding box center [0, 0] width 0 height 0
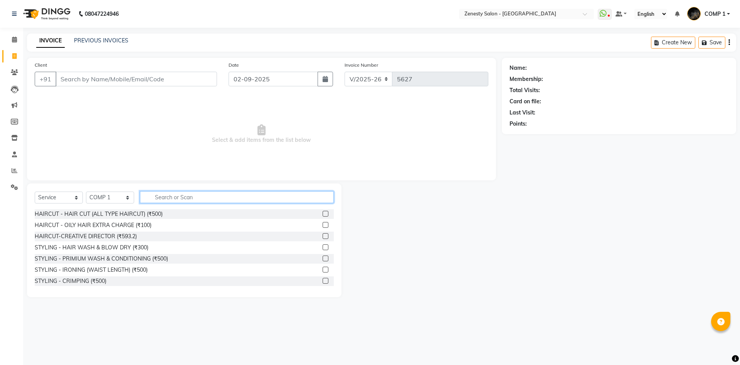
click at [196, 194] on input "text" at bounding box center [237, 197] width 194 height 12
click at [183, 197] on input "text" at bounding box center [237, 197] width 194 height 12
click at [193, 197] on input "text" at bounding box center [237, 197] width 194 height 12
click at [225, 198] on input "text" at bounding box center [237, 197] width 194 height 12
click at [225, 196] on input "text" at bounding box center [237, 197] width 194 height 12
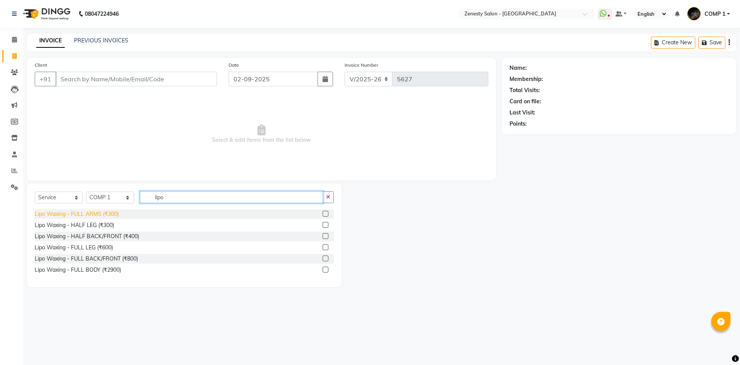
type input "lipo"
click at [103, 215] on div "Lipo Waxing - FULL ARMS (₹300)" at bounding box center [77, 214] width 84 height 8
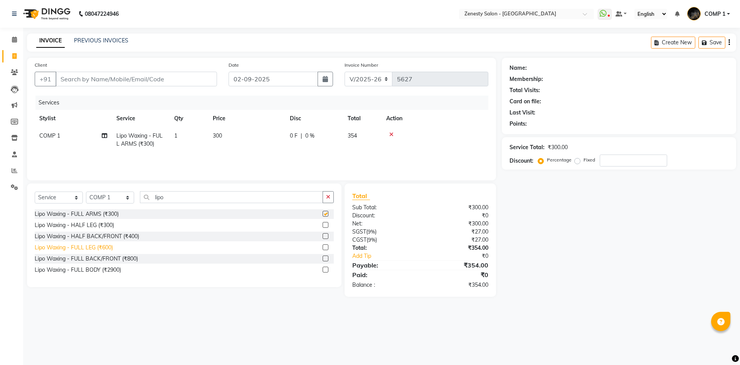
checkbox input "false"
click at [94, 248] on div "Lipo Waxing - FULL LEG (₹600)" at bounding box center [74, 248] width 78 height 8
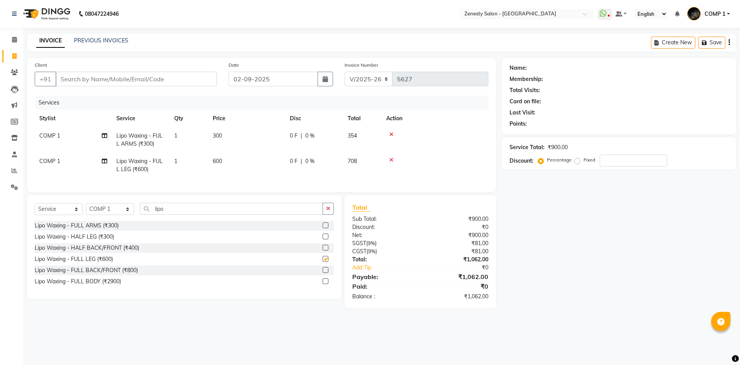
checkbox input "false"
drag, startPoint x: 170, startPoint y: 208, endPoint x: 146, endPoint y: 210, distance: 24.8
click at [146, 210] on input "lipo" at bounding box center [231, 209] width 183 height 12
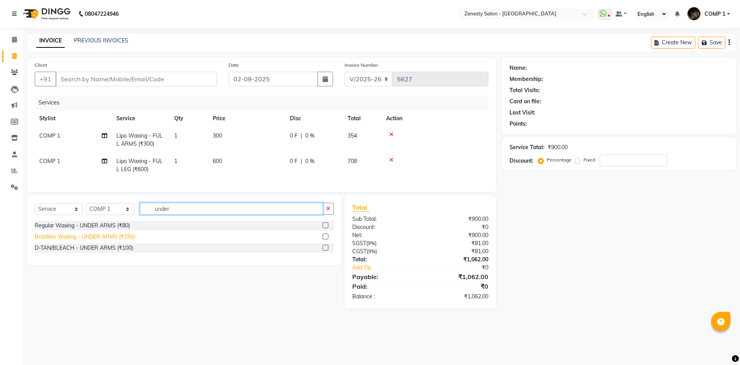
type input "under"
click at [111, 237] on div "Brazilian Waxing - UNDER ARMS (₹150)" at bounding box center [85, 237] width 100 height 8
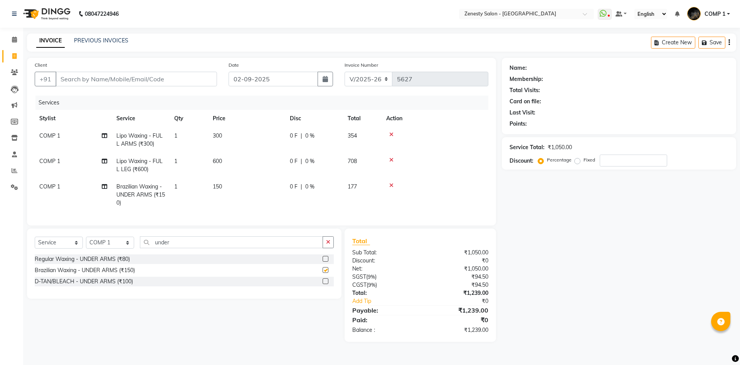
checkbox input "false"
drag, startPoint x: 173, startPoint y: 238, endPoint x: 121, endPoint y: 246, distance: 52.3
click at [140, 246] on input "under" at bounding box center [231, 242] width 183 height 12
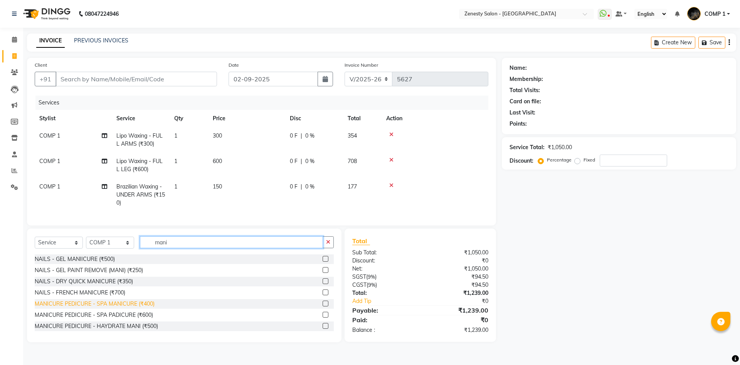
type input "mani"
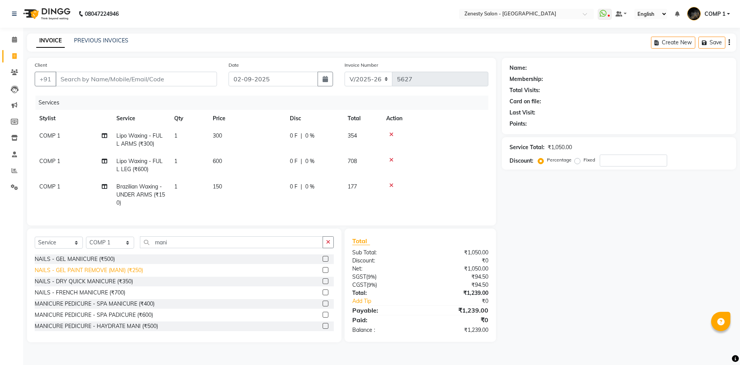
click at [104, 303] on div "MANICURE PEDICURE - SPA MANICURE (₹400)" at bounding box center [95, 304] width 120 height 8
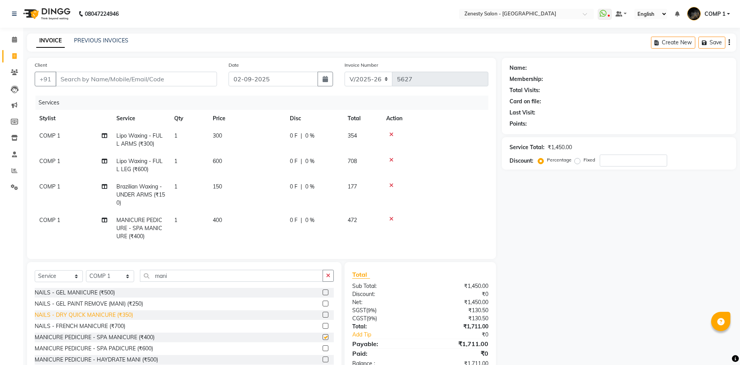
checkbox input "false"
click at [131, 348] on div "MANICURE PEDICURE - SPA PADICURE (₹600)" at bounding box center [94, 349] width 118 height 8
checkbox input "false"
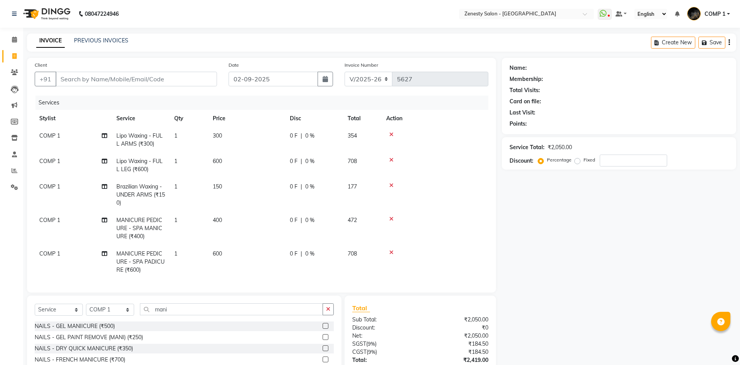
scroll to position [56, 0]
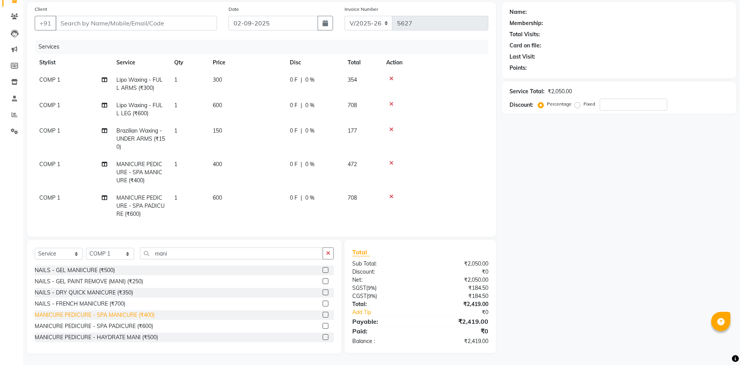
click at [151, 315] on div "MANICURE PEDICURE - SPA MANICURE (₹400)" at bounding box center [95, 315] width 120 height 8
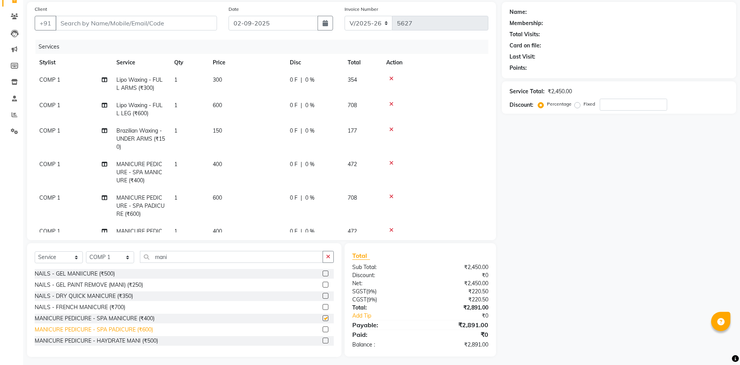
checkbox input "false"
click at [150, 330] on div "MANICURE PEDICURE - SPA PADICURE (₹600)" at bounding box center [94, 330] width 118 height 8
checkbox input "false"
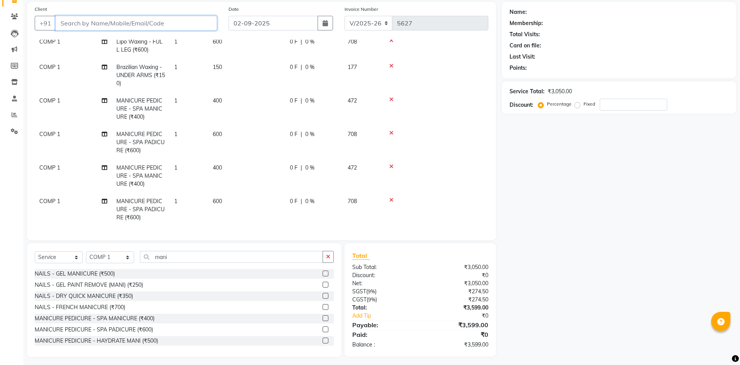
click at [163, 22] on input "Client" at bounding box center [137, 23] width 162 height 15
type input "9"
type input "0"
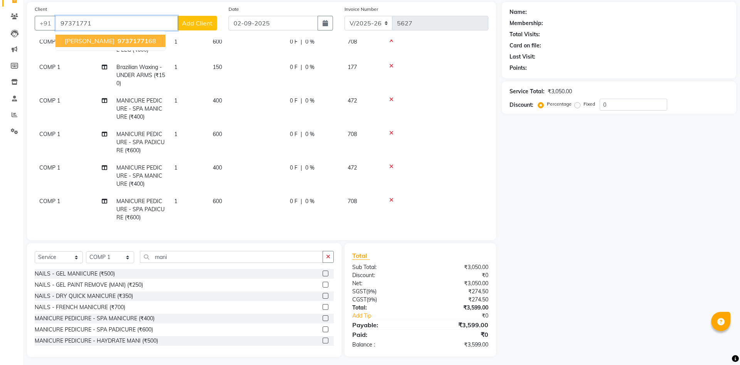
click at [118, 38] on span "97371771" at bounding box center [133, 41] width 31 height 8
type input "9737177168"
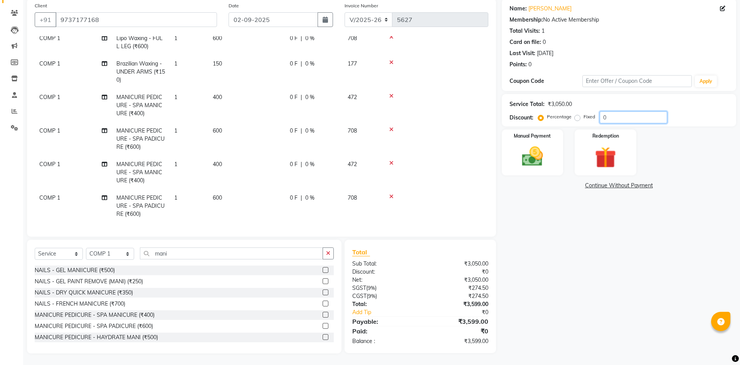
drag, startPoint x: 602, startPoint y: 115, endPoint x: 592, endPoint y: 116, distance: 9.4
click at [592, 116] on div "Percentage Fixed 0" at bounding box center [604, 117] width 128 height 12
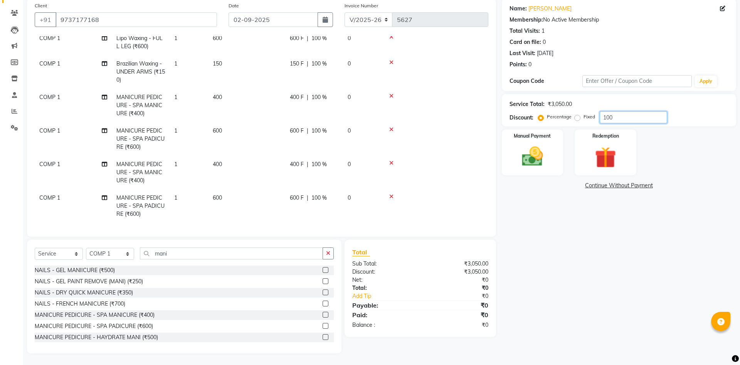
drag, startPoint x: 625, startPoint y: 116, endPoint x: 577, endPoint y: 116, distance: 48.6
click at [600, 116] on input "100" at bounding box center [633, 117] width 67 height 12
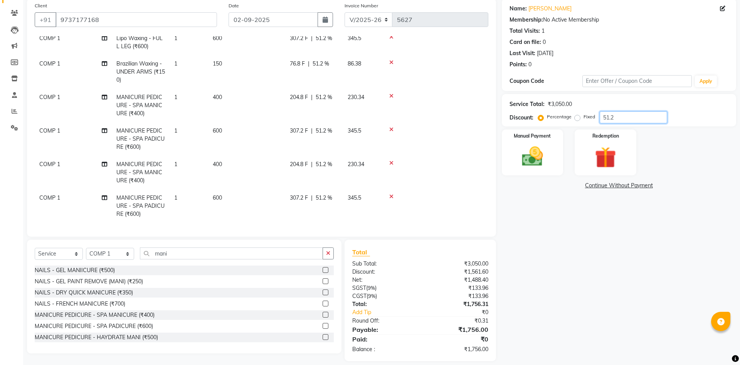
type input "51.2"
drag, startPoint x: 568, startPoint y: 264, endPoint x: 470, endPoint y: 231, distance: 103.3
click at [567, 264] on div "Name: [PERSON_NAME] Membership: No Active Membership Total Visits: 1 Card on fi…" at bounding box center [622, 179] width 240 height 363
click at [367, 195] on td "345.5" at bounding box center [362, 206] width 39 height 34
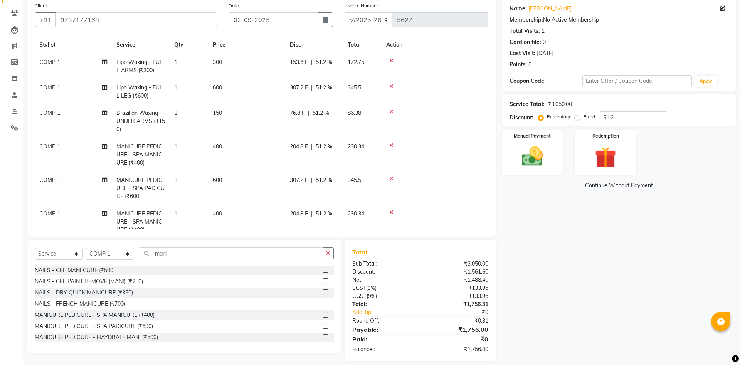
select select "81093"
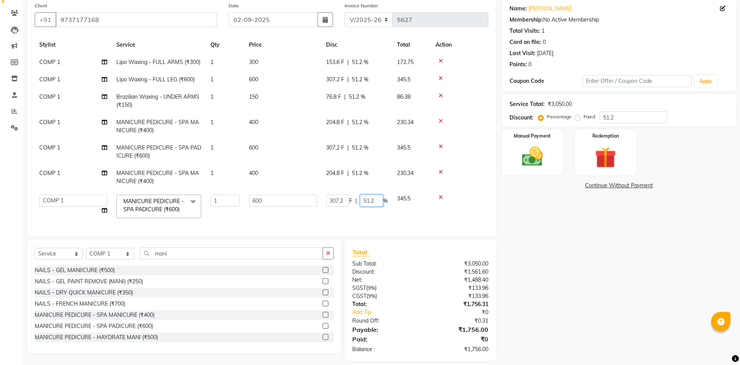
drag, startPoint x: 363, startPoint y: 201, endPoint x: 393, endPoint y: 202, distance: 29.7
click at [393, 202] on tr "Aanand Aarti Aashik [PERSON_NAME] [PERSON_NAME] Khalifa [PERSON_NAME] COMP 1 CO…" at bounding box center [262, 206] width 454 height 33
type input "0"
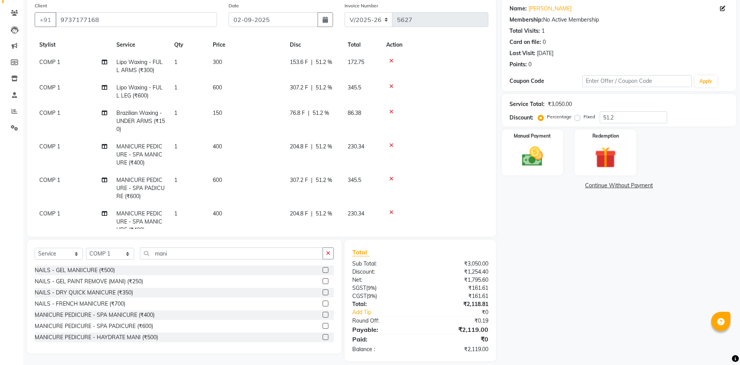
click at [382, 171] on tbody "COMP 1 Lipo Waxing - FULL ARMS (₹300) 1 300 153.6 F | 51.2 % 172.75 COMP 1 Lipo…" at bounding box center [262, 163] width 454 height 219
click at [344, 194] on td "345.5" at bounding box center [362, 189] width 39 height 34
select select "81093"
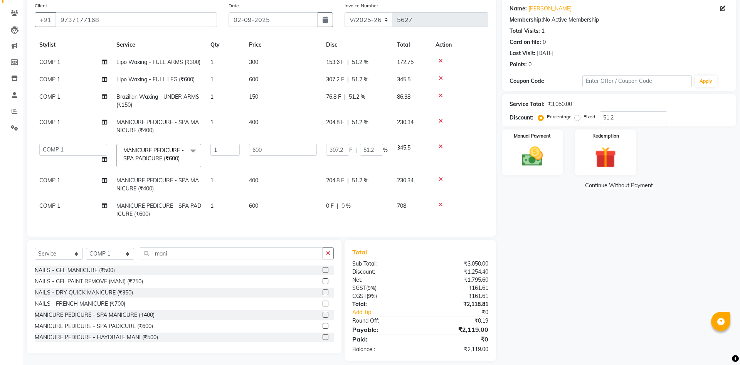
click at [383, 183] on div "204.8 F | 51.2 %" at bounding box center [357, 181] width 62 height 8
select select "81093"
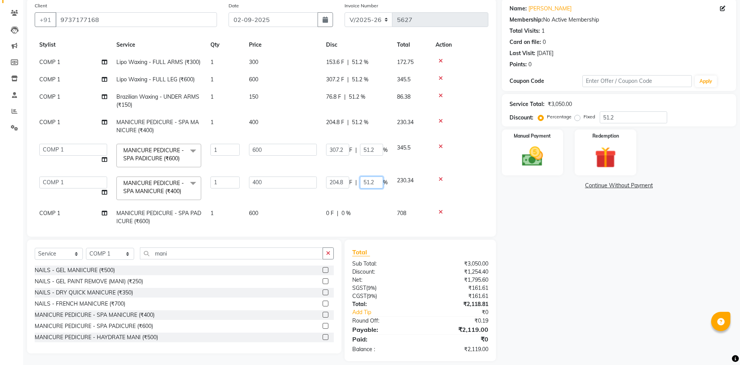
drag, startPoint x: 363, startPoint y: 183, endPoint x: 381, endPoint y: 182, distance: 18.2
click at [381, 182] on input "51.2" at bounding box center [371, 183] width 23 height 12
type input "0"
click at [595, 271] on div "Name: [PERSON_NAME] Membership: No Active Membership Total Visits: 1 Card on fi…" at bounding box center [622, 179] width 240 height 363
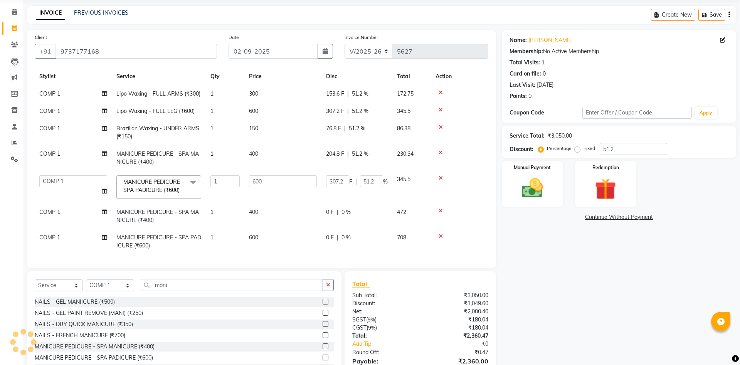
scroll to position [67, 0]
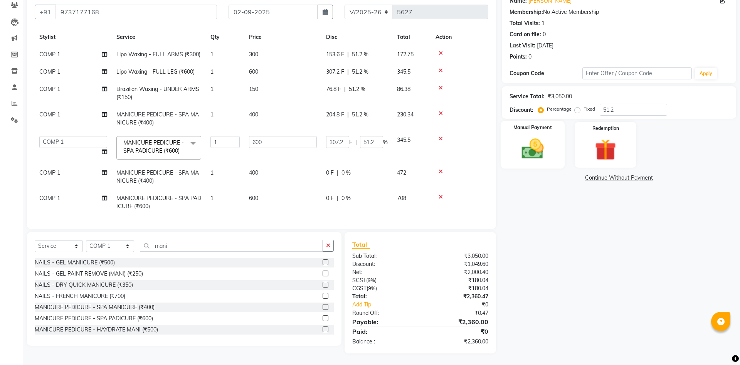
click at [522, 128] on label "Manual Payment" at bounding box center [532, 127] width 39 height 7
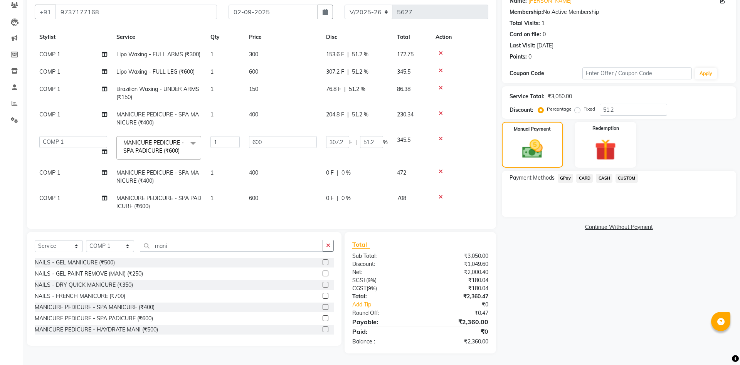
click at [604, 177] on span "CASH" at bounding box center [604, 178] width 17 height 9
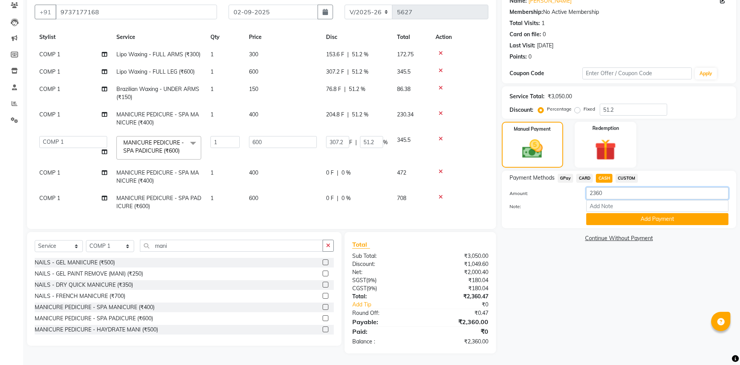
drag, startPoint x: 614, startPoint y: 193, endPoint x: 574, endPoint y: 193, distance: 39.7
click at [586, 194] on input "2360" at bounding box center [657, 193] width 142 height 12
type input "2500"
click at [634, 214] on button "Add Payment" at bounding box center [657, 219] width 142 height 12
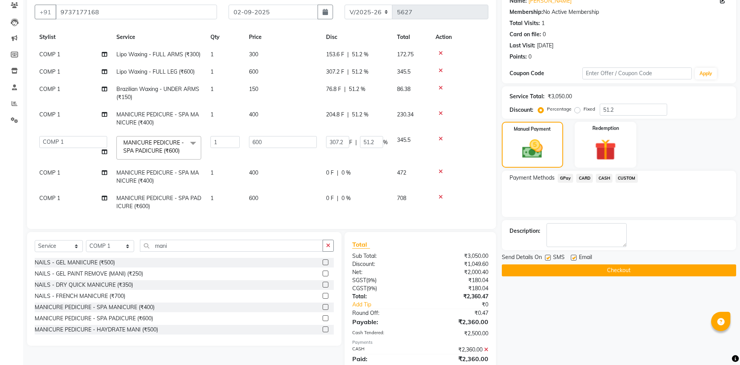
scroll to position [111, 0]
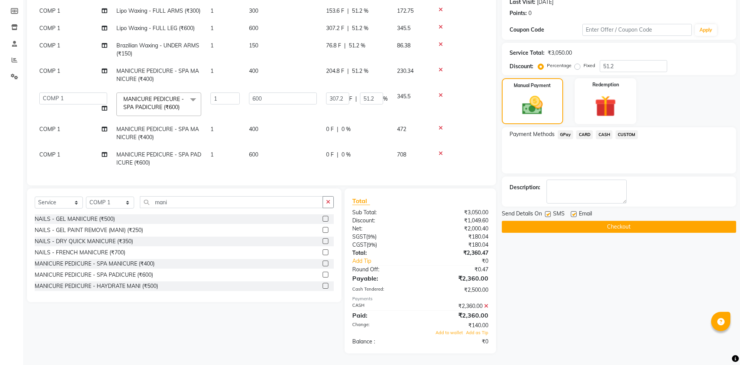
click at [629, 230] on button "Checkout" at bounding box center [619, 227] width 234 height 12
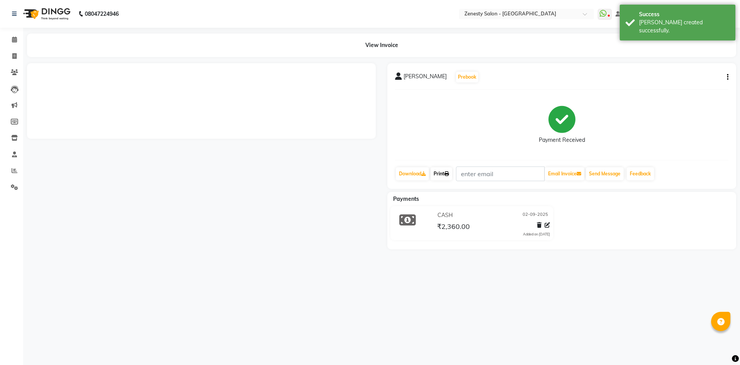
click at [445, 172] on link "Print" at bounding box center [442, 173] width 22 height 13
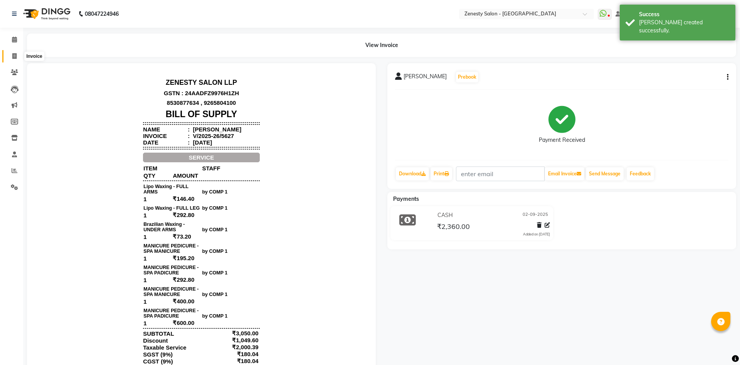
click at [9, 54] on span at bounding box center [14, 56] width 13 height 9
select select "service"
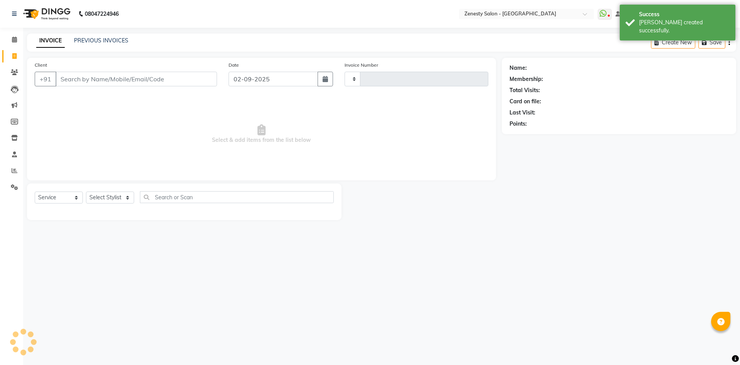
type input "5628"
select select "5713"
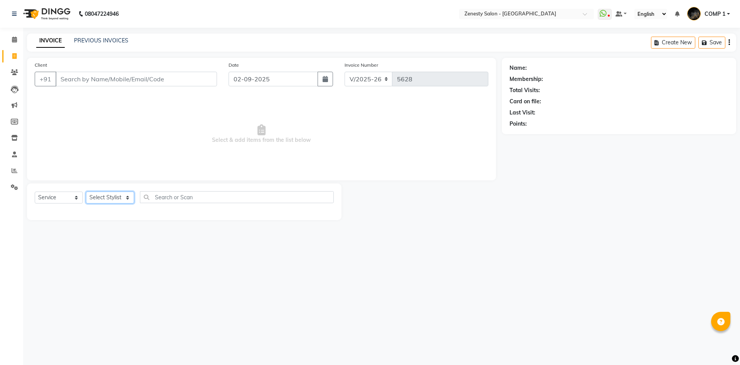
click at [86, 192] on select "Select Stylist Aanand Aarti Aashik [PERSON_NAME] [PERSON_NAME] Khalifa [PERSON_…" at bounding box center [110, 198] width 48 height 12
select select "81093"
click option "COMP 1" at bounding box center [0, 0] width 0 height 0
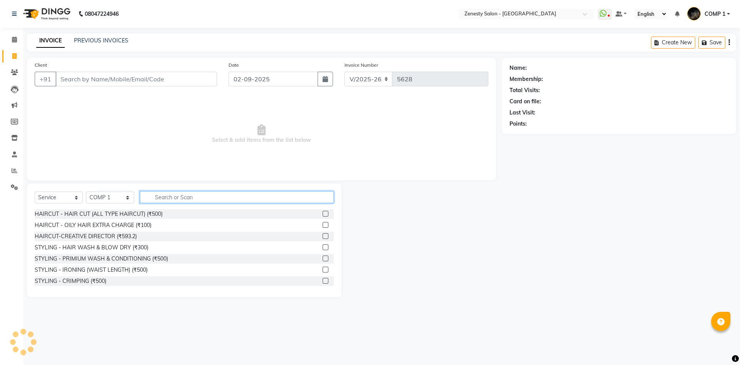
click at [215, 198] on input "text" at bounding box center [237, 197] width 194 height 12
click at [173, 198] on input "text" at bounding box center [237, 197] width 194 height 12
click at [294, 198] on input "text" at bounding box center [237, 197] width 194 height 12
click at [236, 202] on input "text" at bounding box center [237, 197] width 194 height 12
click at [182, 192] on input "text" at bounding box center [237, 197] width 194 height 12
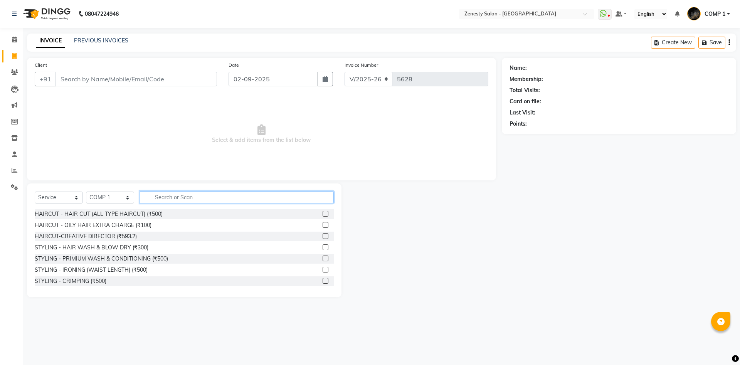
click at [228, 197] on input "text" at bounding box center [237, 197] width 194 height 12
click at [313, 199] on input "text" at bounding box center [237, 197] width 194 height 12
click at [202, 202] on input "text" at bounding box center [237, 197] width 194 height 12
click at [201, 195] on input "text" at bounding box center [237, 197] width 194 height 12
click at [196, 202] on input "text" at bounding box center [237, 197] width 194 height 12
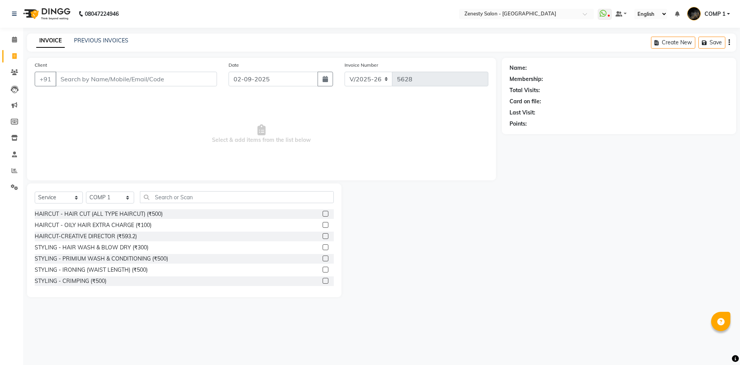
click at [209, 203] on div "Select Service Product Membership Package Voucher Prepaid Gift Card Select Styl…" at bounding box center [184, 200] width 299 height 18
click at [213, 198] on input "text" at bounding box center [237, 197] width 194 height 12
click at [264, 192] on input "text" at bounding box center [237, 197] width 194 height 12
click at [259, 198] on input "text" at bounding box center [237, 197] width 194 height 12
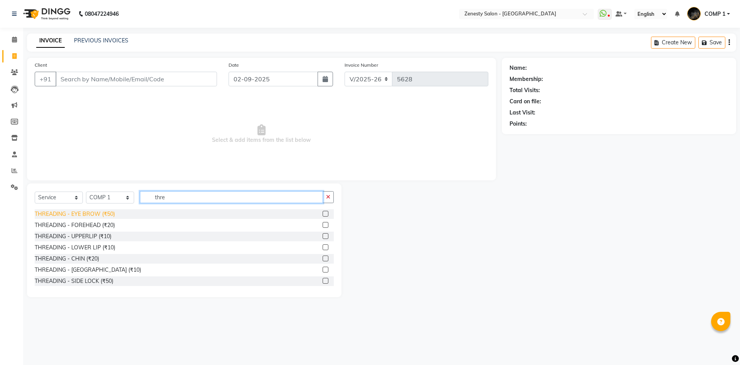
type input "thre"
click at [93, 213] on div "THREADING - EYE BROW (₹50)" at bounding box center [75, 214] width 80 height 8
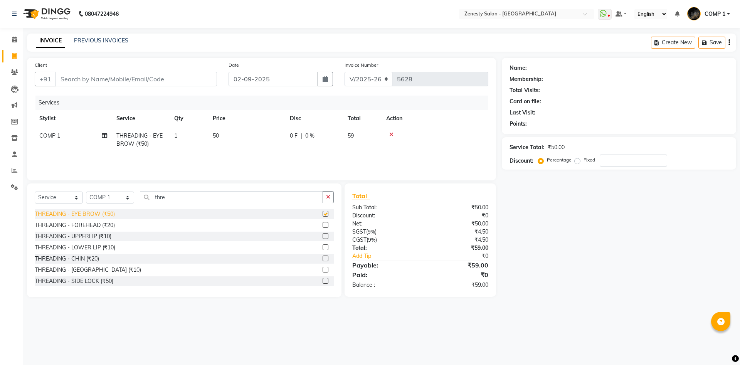
checkbox input "false"
drag, startPoint x: 158, startPoint y: 198, endPoint x: 150, endPoint y: 197, distance: 8.2
click at [150, 198] on input "thre" at bounding box center [231, 197] width 183 height 12
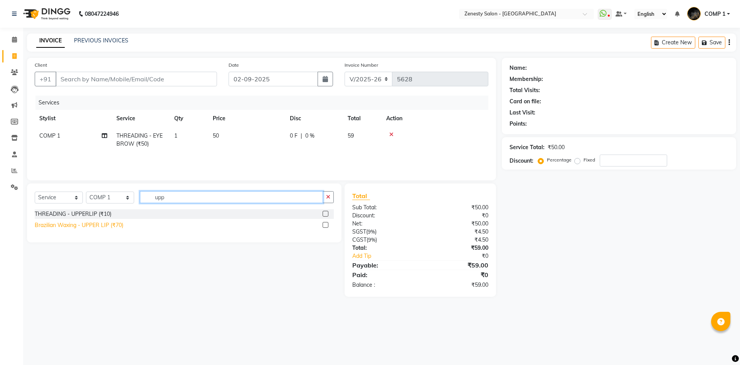
type input "upp"
click at [100, 223] on div "Brazilian Waxing - UPPER LIP (₹70)" at bounding box center [79, 225] width 89 height 8
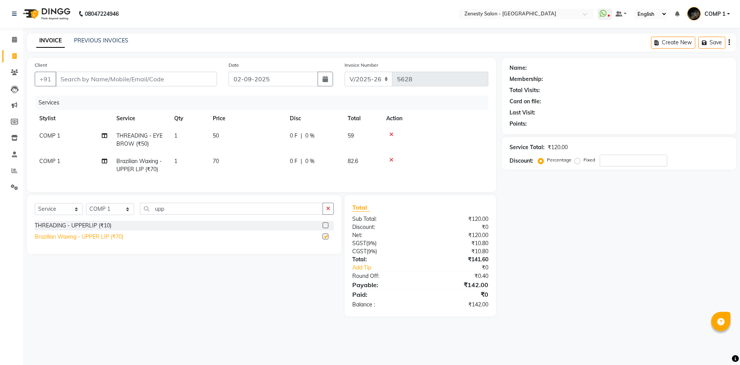
checkbox input "false"
click at [137, 75] on input "Client" at bounding box center [137, 79] width 162 height 15
type input "8"
type input "0"
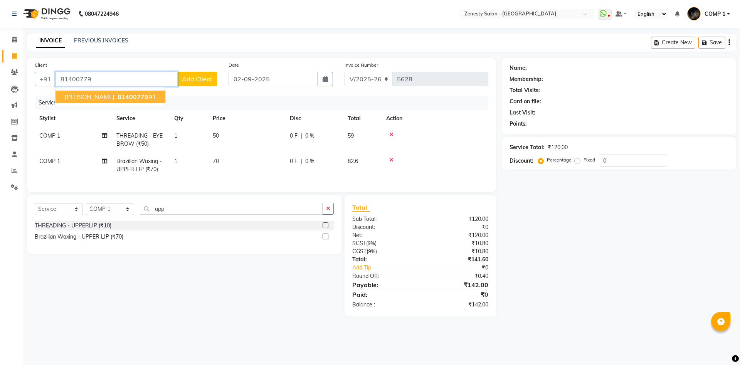
click at [118, 99] on span "81400779" at bounding box center [133, 97] width 31 height 8
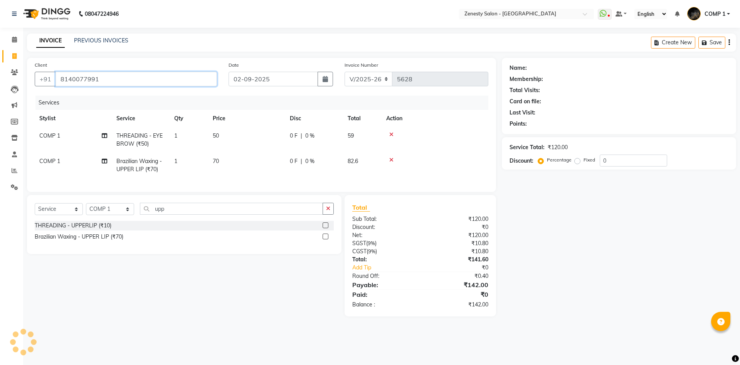
type input "8140077991"
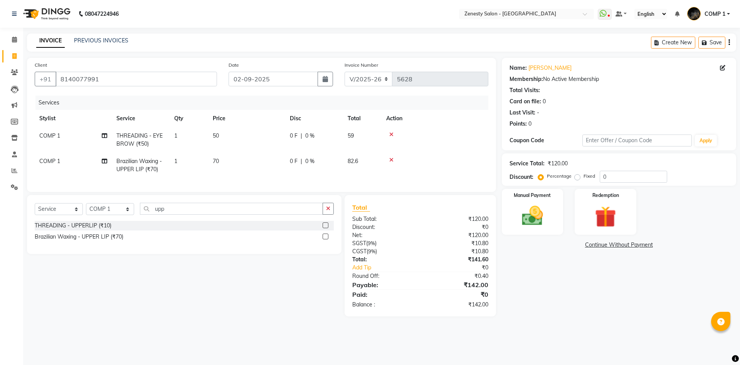
click at [589, 290] on div "Name: [PERSON_NAME] Membership: No Active Membership Total Visits: Card on file…" at bounding box center [622, 187] width 240 height 259
click at [623, 317] on main "INVOICE PREVIOUS INVOICES Create New Save Client [PHONE_NUMBER] Date [DATE] Inv…" at bounding box center [381, 181] width 717 height 295
click at [549, 222] on img at bounding box center [533, 215] width 36 height 25
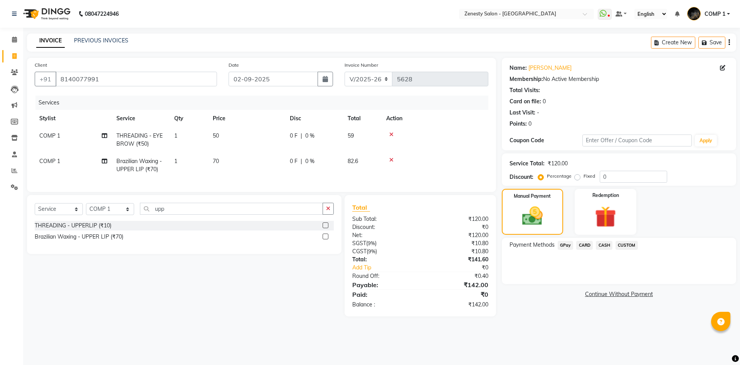
click at [598, 242] on span "CASH" at bounding box center [604, 245] width 17 height 9
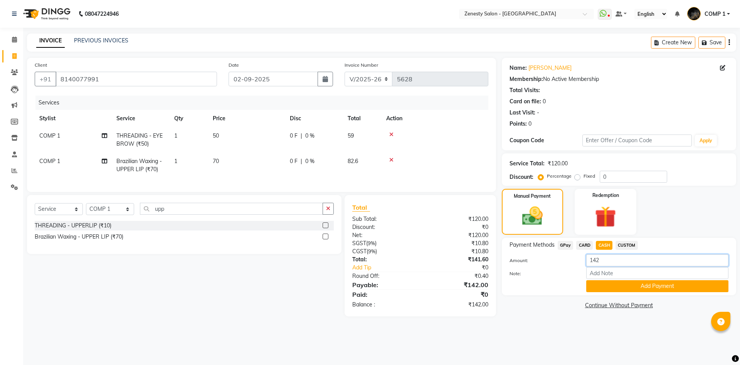
drag, startPoint x: 622, startPoint y: 263, endPoint x: 578, endPoint y: 264, distance: 44.0
click at [586, 264] on input "142" at bounding box center [657, 260] width 142 height 12
type input "500"
click at [677, 281] on button "Add Payment" at bounding box center [657, 286] width 142 height 12
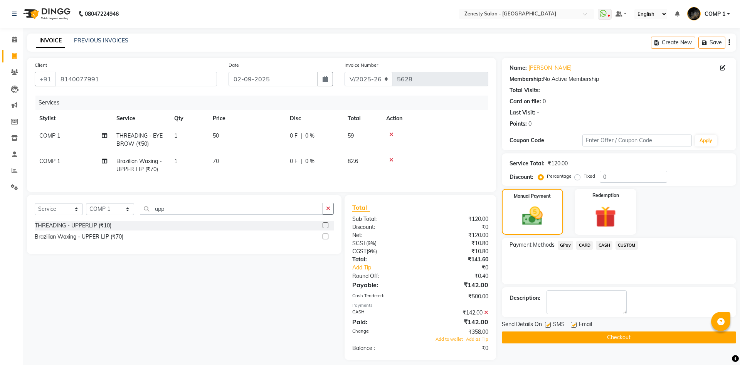
click at [683, 332] on button "Checkout" at bounding box center [619, 338] width 234 height 12
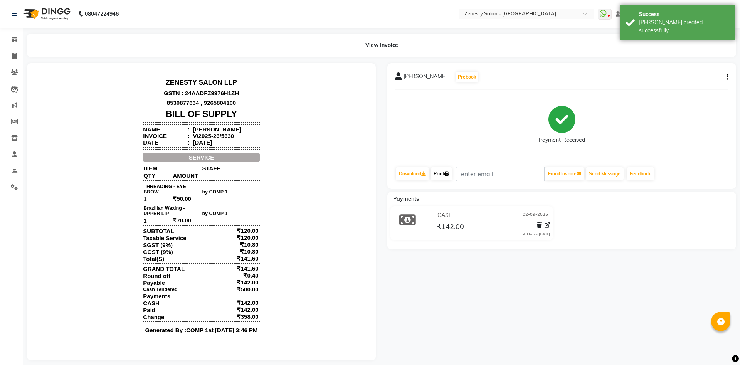
click at [452, 175] on link "Print" at bounding box center [442, 173] width 22 height 13
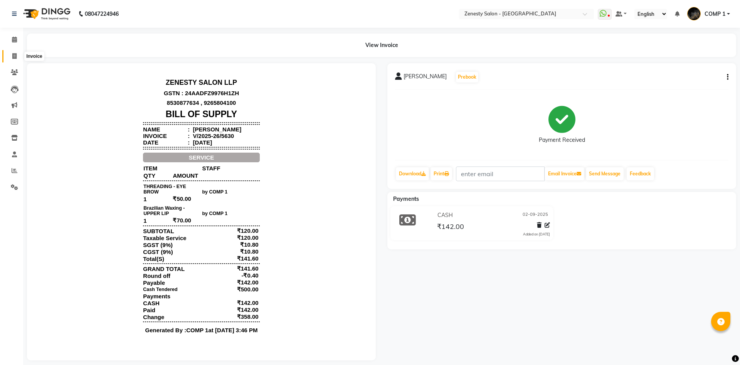
drag, startPoint x: 13, startPoint y: 56, endPoint x: 109, endPoint y: 4, distance: 109.4
click at [13, 56] on icon at bounding box center [14, 56] width 4 height 6
select select "5713"
select select "service"
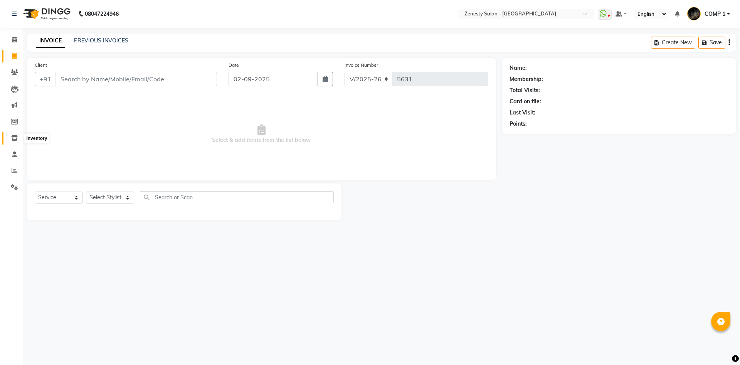
click at [14, 141] on span at bounding box center [14, 138] width 13 height 9
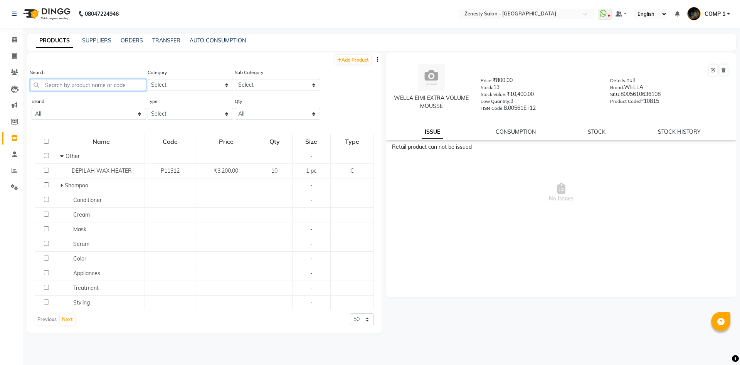
click at [123, 88] on input "text" at bounding box center [88, 85] width 116 height 12
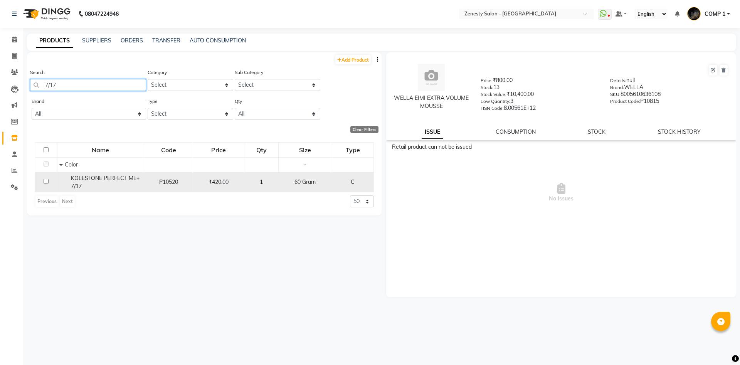
type input "7/17"
click at [127, 183] on div "KOLESTONE PERFECT ME+ 7/17" at bounding box center [100, 182] width 82 height 16
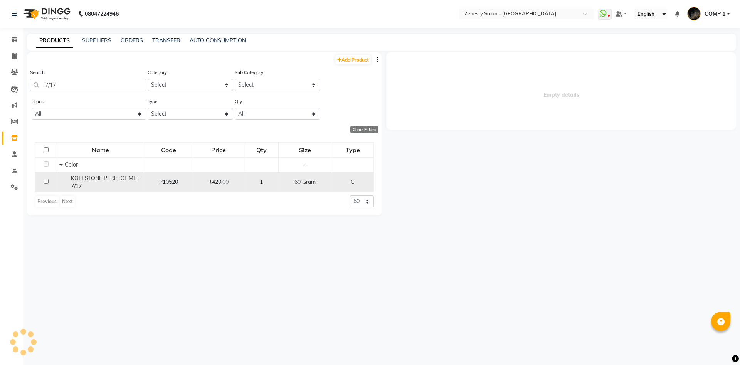
select select
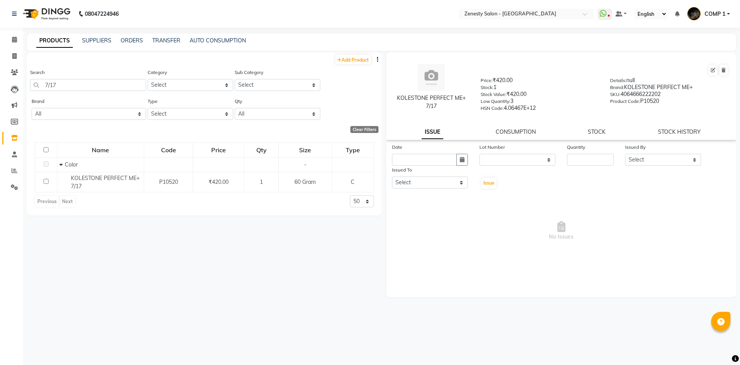
click at [587, 132] on div "ISSUE CONSUMPTION STOCK STOCK HISTORY" at bounding box center [562, 132] width 332 height 8
click at [590, 130] on link "STOCK" at bounding box center [597, 131] width 18 height 7
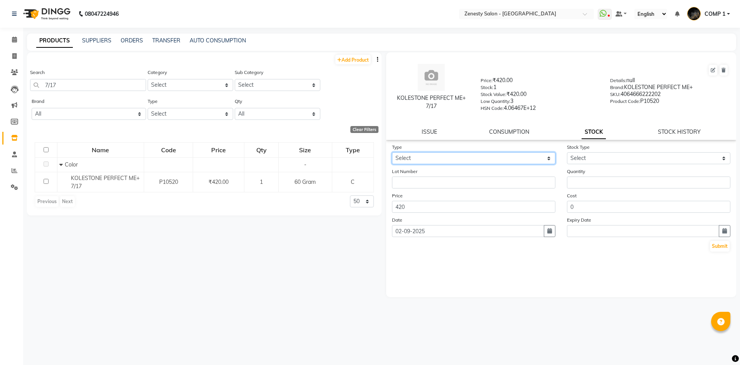
click at [392, 152] on select "Select In Out" at bounding box center [473, 158] width 163 height 12
select select "out"
click option "Out" at bounding box center [0, 0] width 0 height 0
select select
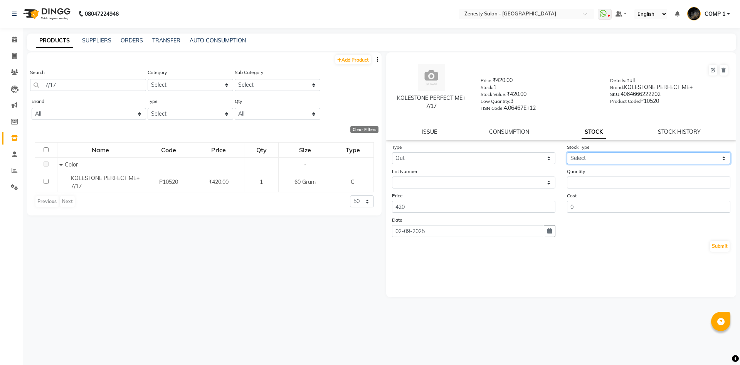
click at [567, 152] on select "Select Internal Use Damaged Expired Adjustment Return Other" at bounding box center [648, 158] width 163 height 12
select select "internal use"
click option "Internal Use" at bounding box center [0, 0] width 0 height 0
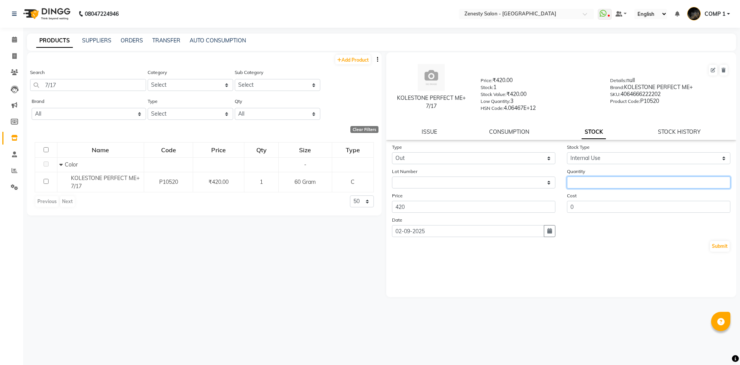
click at [589, 179] on input "number" at bounding box center [648, 183] width 163 height 12
type input "1"
click at [722, 181] on input "1" at bounding box center [648, 183] width 163 height 12
click at [719, 245] on button "Submit" at bounding box center [720, 246] width 20 height 11
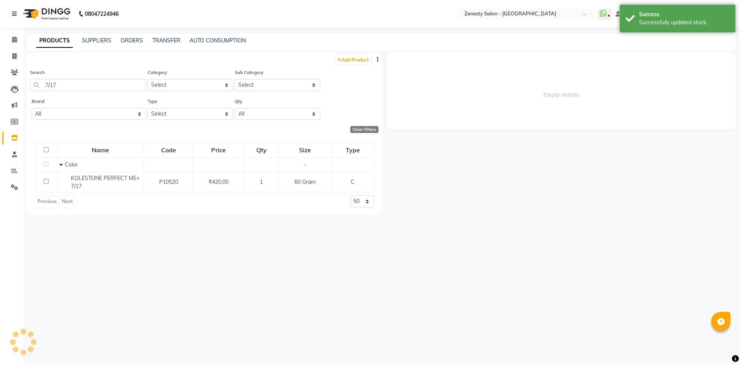
select select
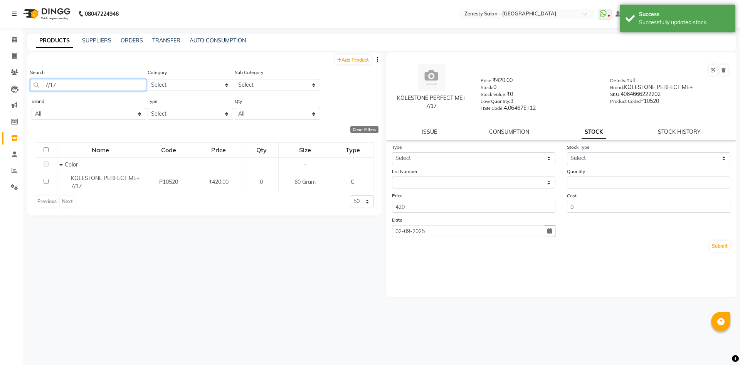
drag, startPoint x: 70, startPoint y: 82, endPoint x: 21, endPoint y: 86, distance: 49.2
click at [30, 86] on input "7/17" at bounding box center [88, 85] width 116 height 12
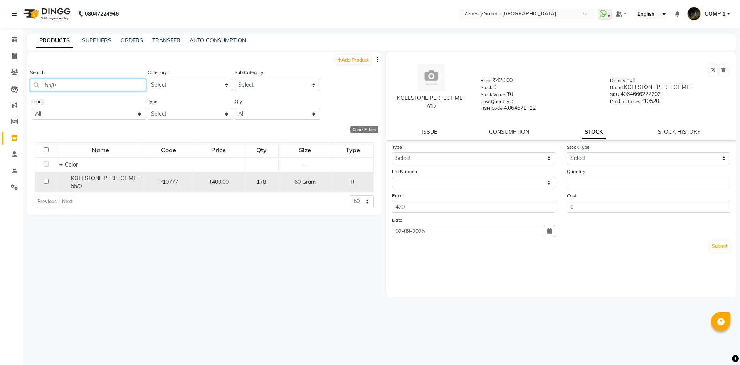
type input "55/0"
click at [132, 180] on span "KOLESTONE PERFECT ME+ 55/0" at bounding box center [105, 182] width 69 height 15
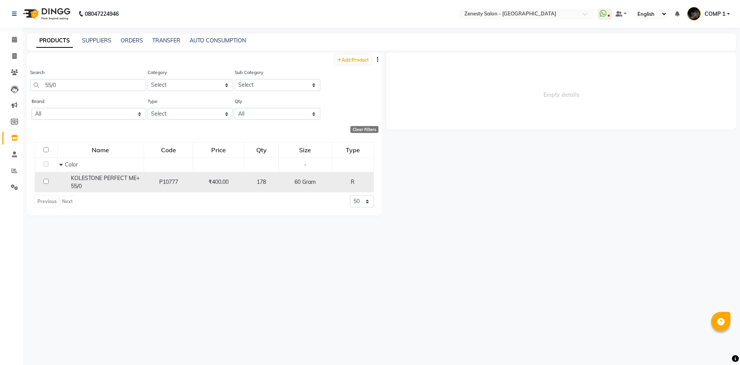
click at [135, 182] on div "KOLESTONE PERFECT ME+ 55/0" at bounding box center [100, 182] width 82 height 16
click at [92, 181] on div "KOLESTONE PERFECT ME+ 55/0" at bounding box center [100, 182] width 82 height 16
click at [91, 178] on span "KOLESTONE PERFECT ME+ 55/0" at bounding box center [105, 182] width 69 height 15
click at [121, 174] on td "KOLESTONE PERFECT ME+ 55/0" at bounding box center [100, 182] width 87 height 20
click at [348, 192] on td "R" at bounding box center [353, 182] width 42 height 20
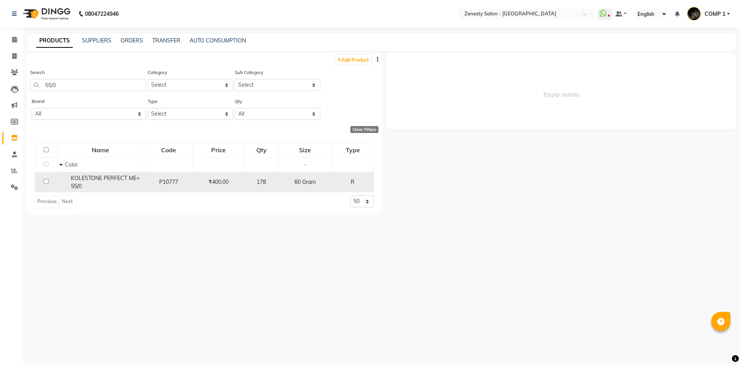
click at [242, 187] on td "₹400.00" at bounding box center [218, 182] width 51 height 20
click at [276, 177] on td "178" at bounding box center [261, 182] width 34 height 20
